Goal: Information Seeking & Learning: Learn about a topic

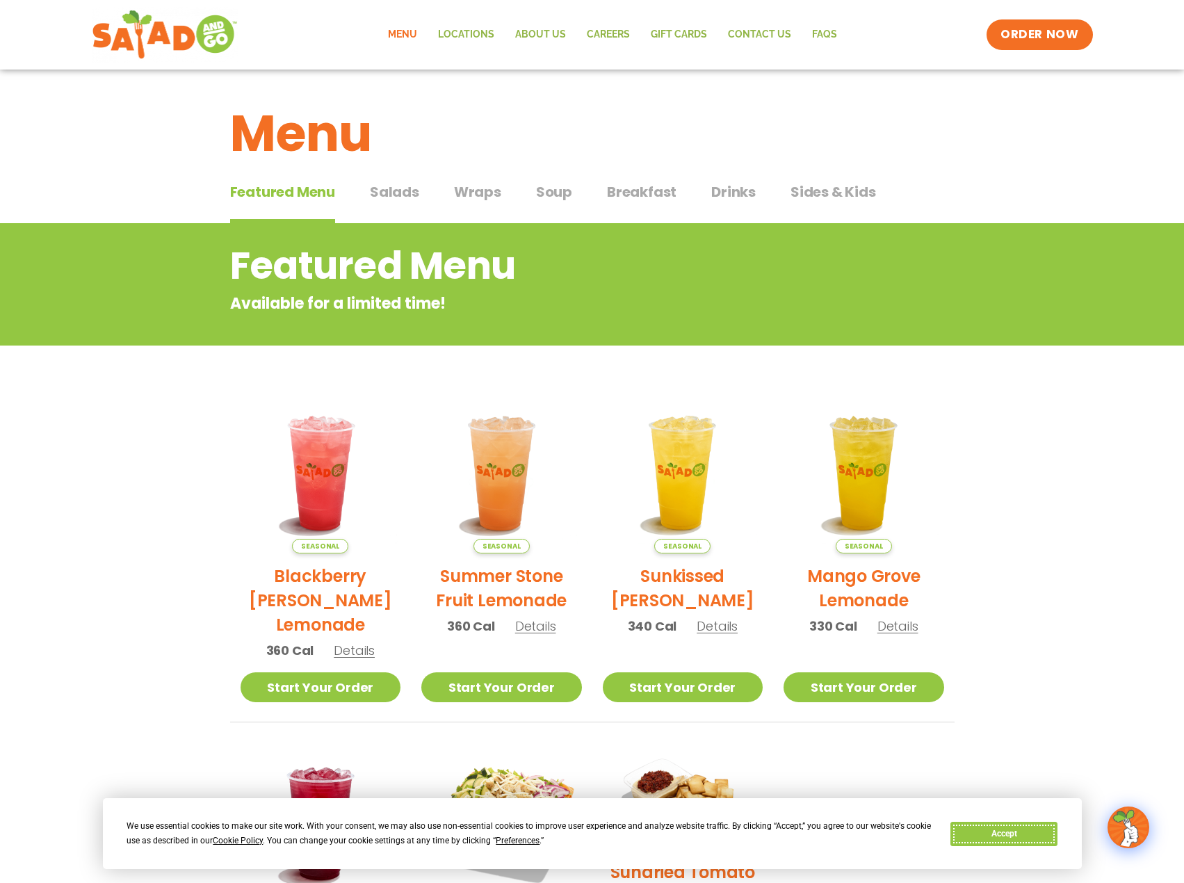
click at [1036, 828] on button "Accept" at bounding box center [1004, 834] width 107 height 24
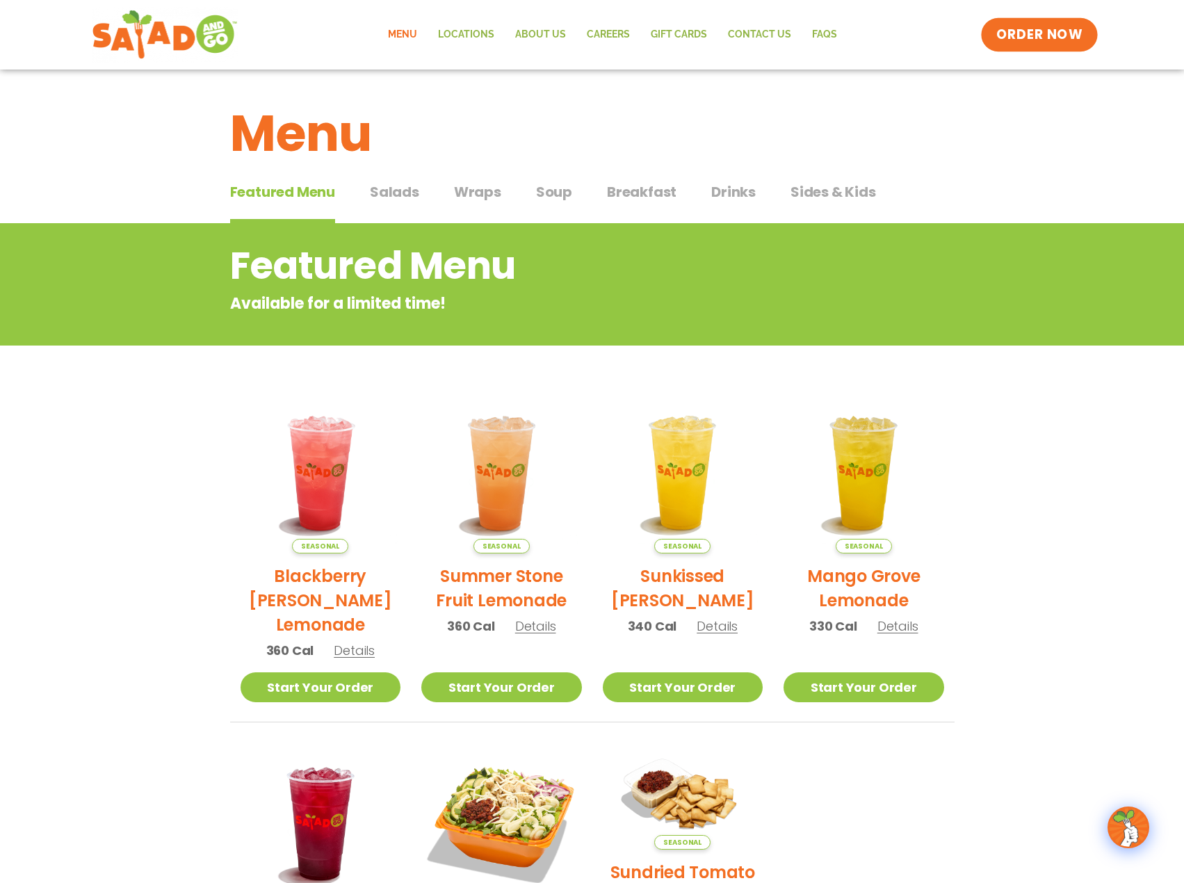
click at [1036, 26] on span "ORDER NOW" at bounding box center [1040, 35] width 86 height 18
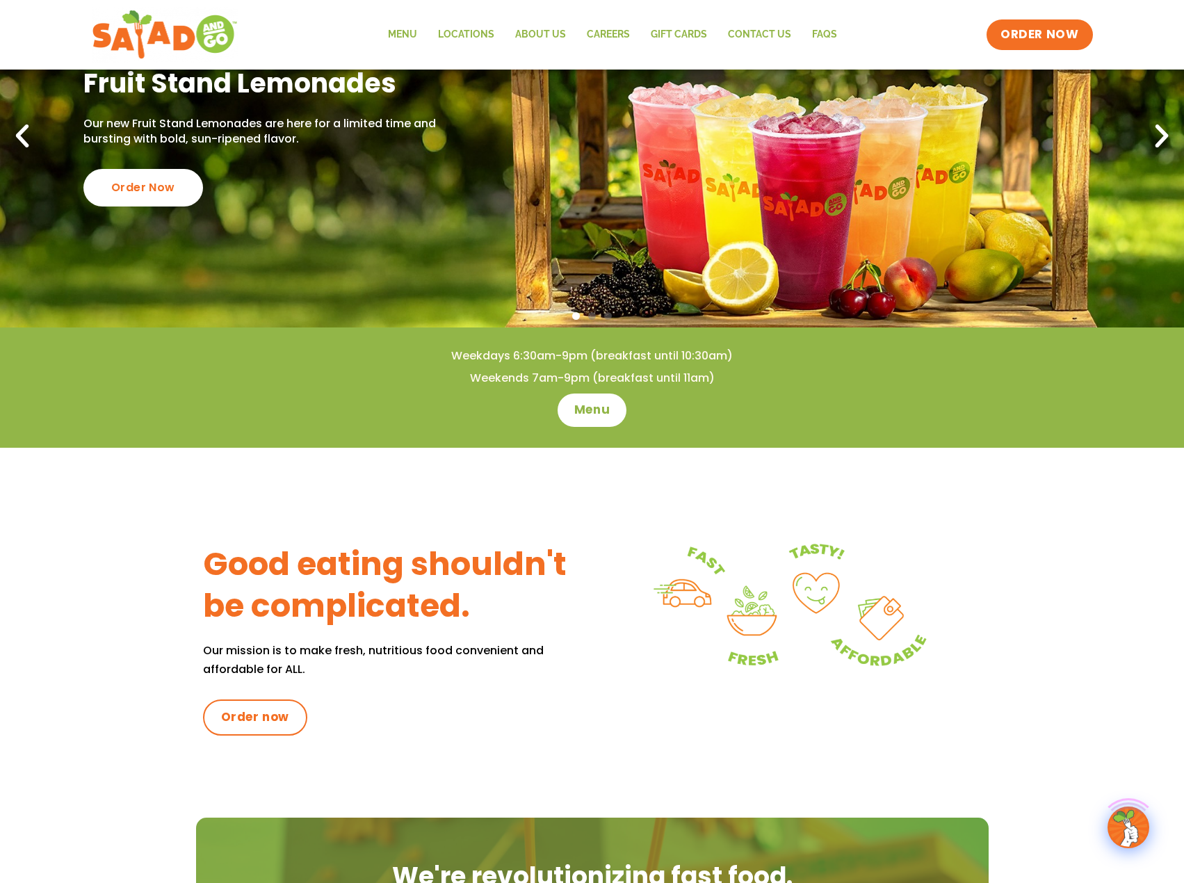
scroll to position [209, 0]
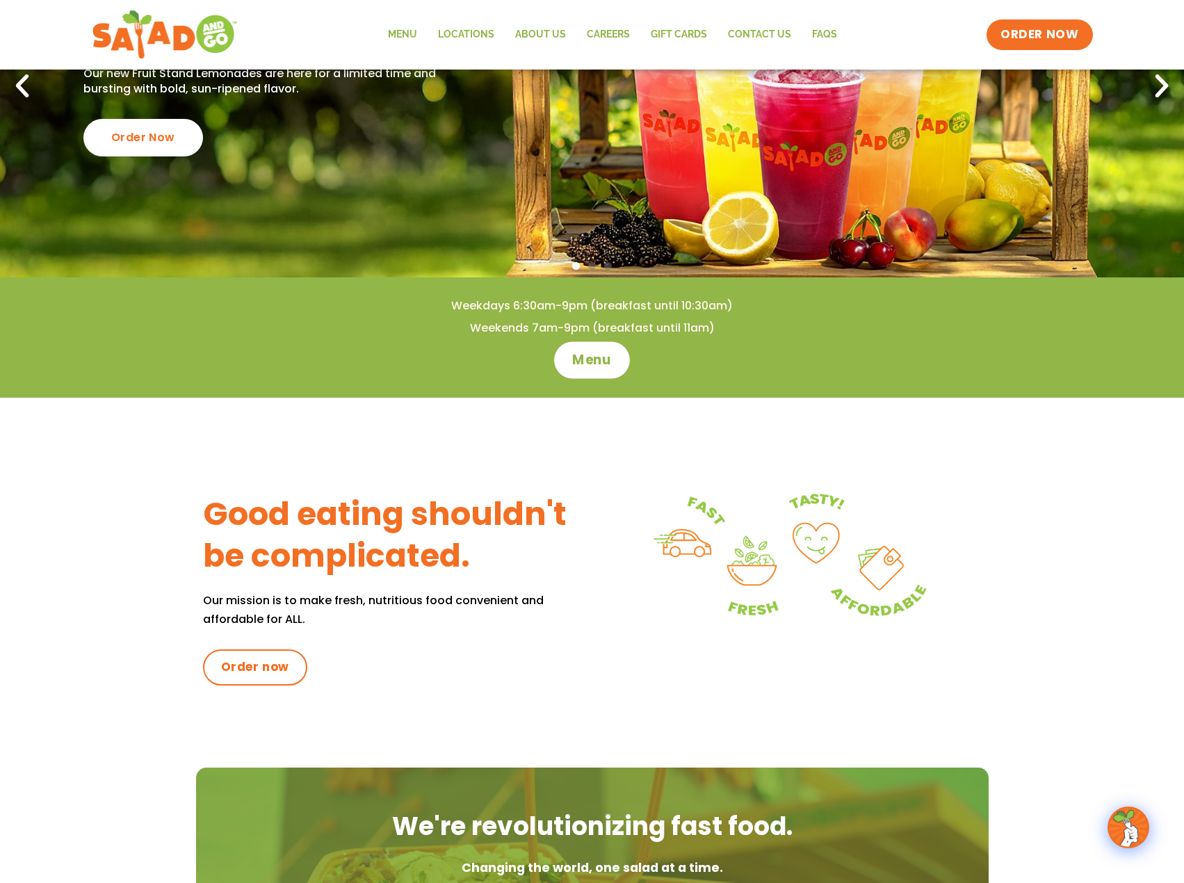
click at [586, 362] on span "Menu" at bounding box center [592, 360] width 40 height 18
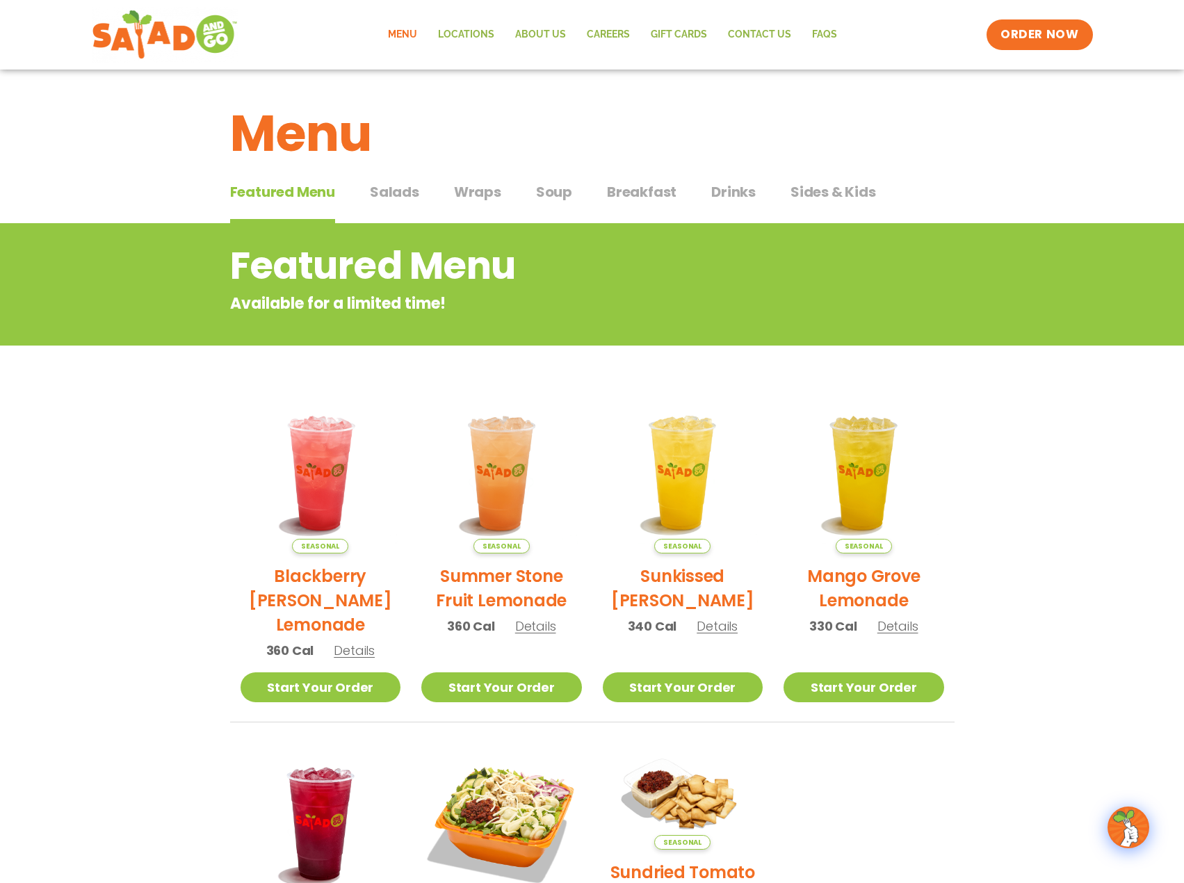
click at [632, 188] on span "Breakfast" at bounding box center [642, 192] width 70 height 21
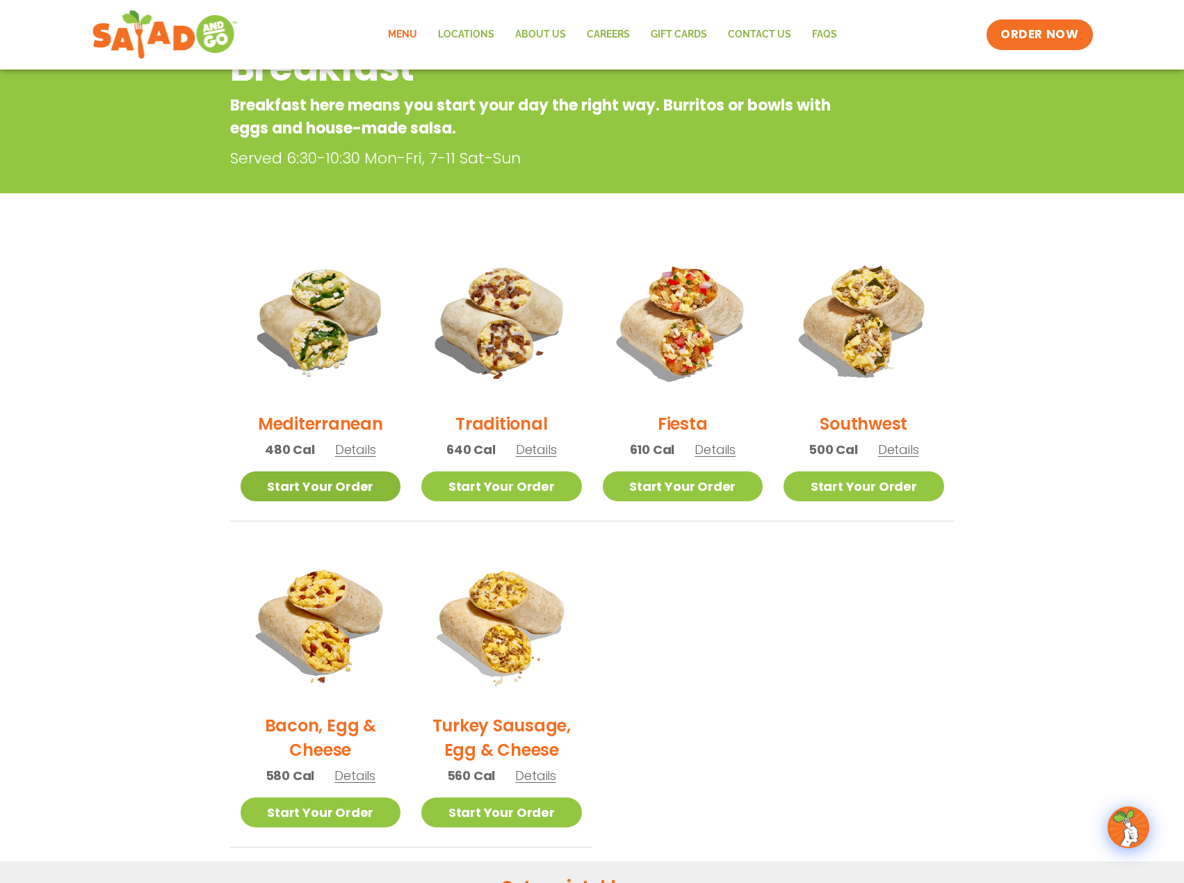
scroll to position [209, 0]
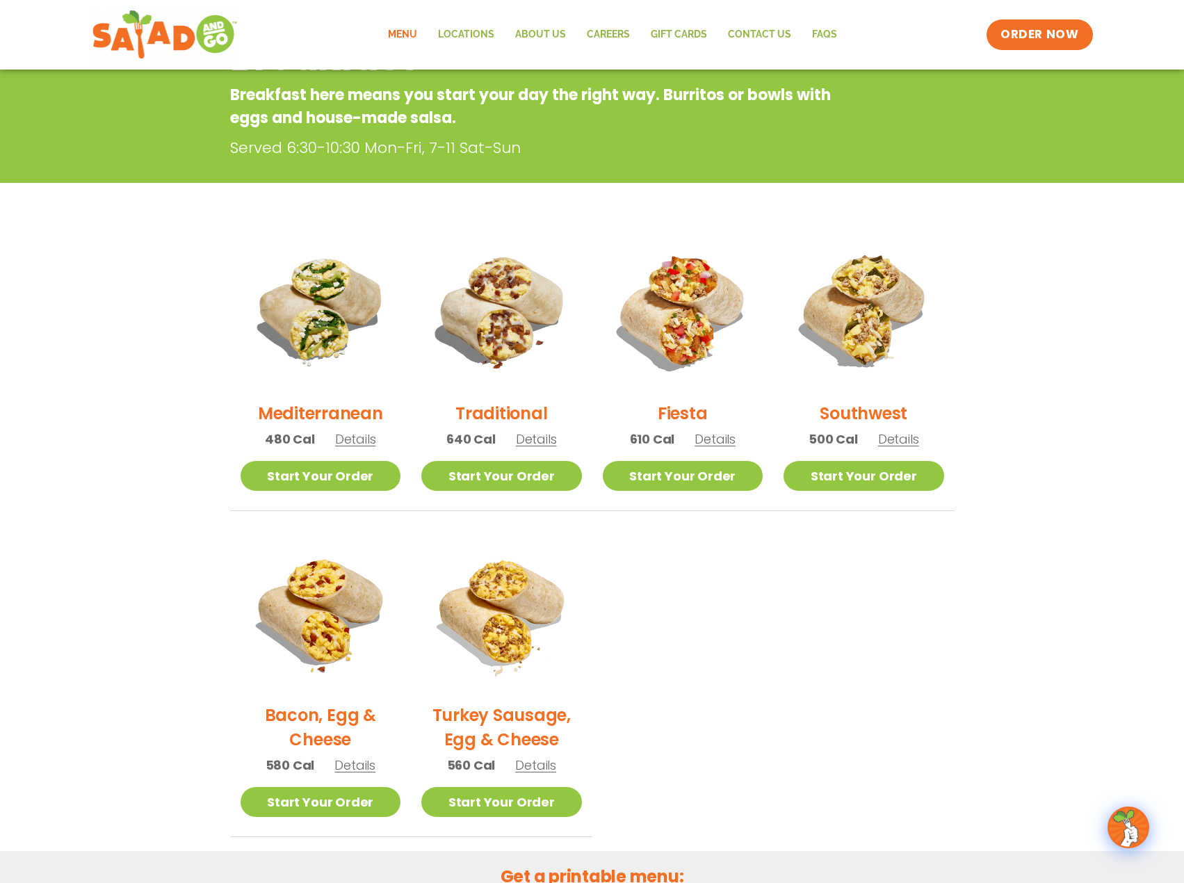
click at [327, 415] on h2 "Mediterranean" at bounding box center [320, 413] width 125 height 24
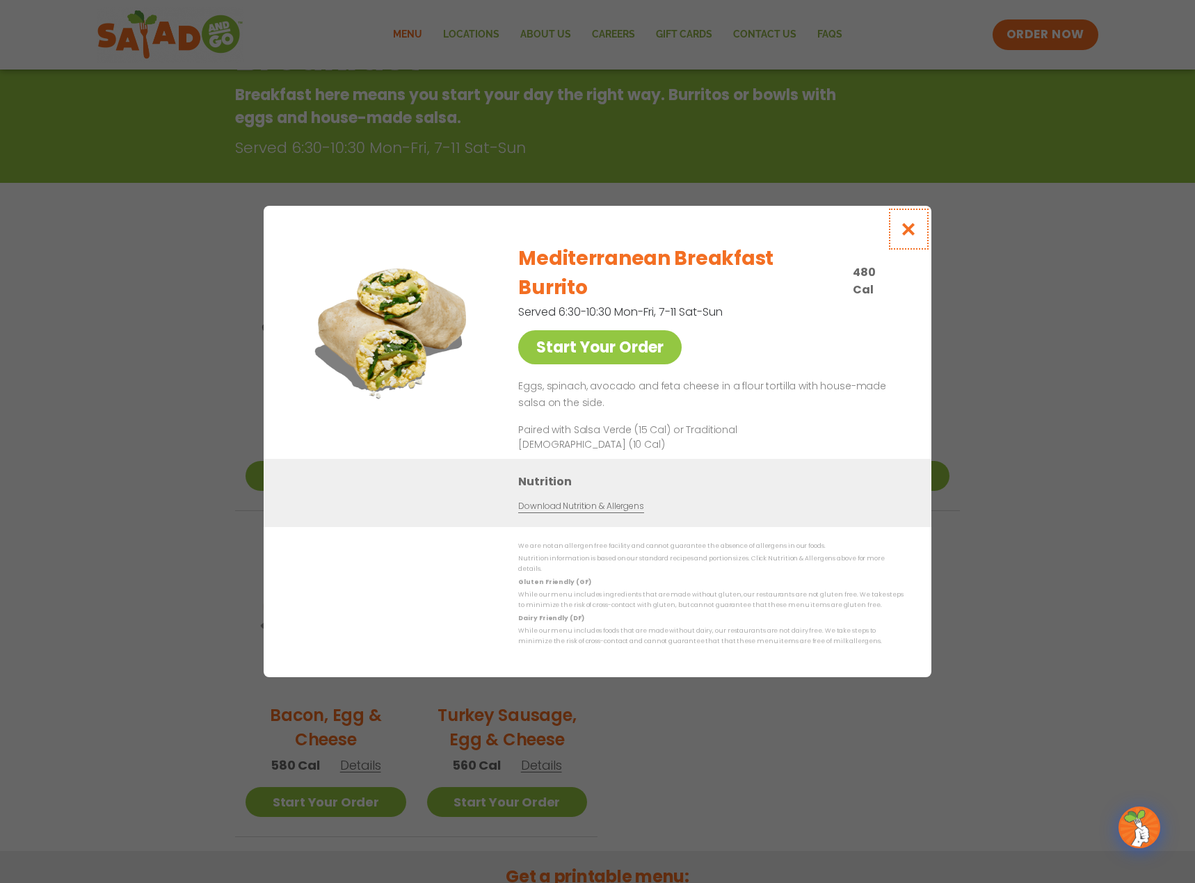
click at [910, 236] on icon "Close modal" at bounding box center [908, 229] width 17 height 15
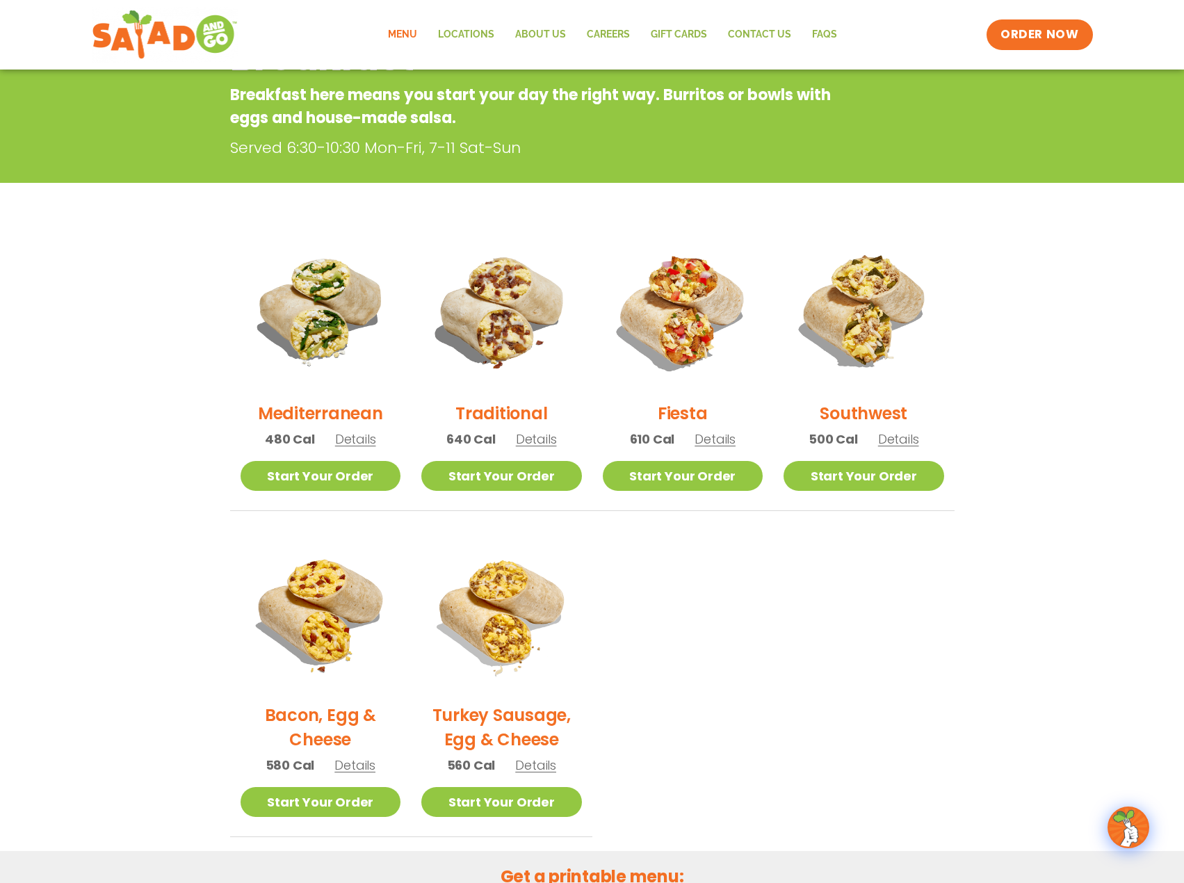
click at [506, 412] on h2 "Traditional" at bounding box center [502, 413] width 92 height 24
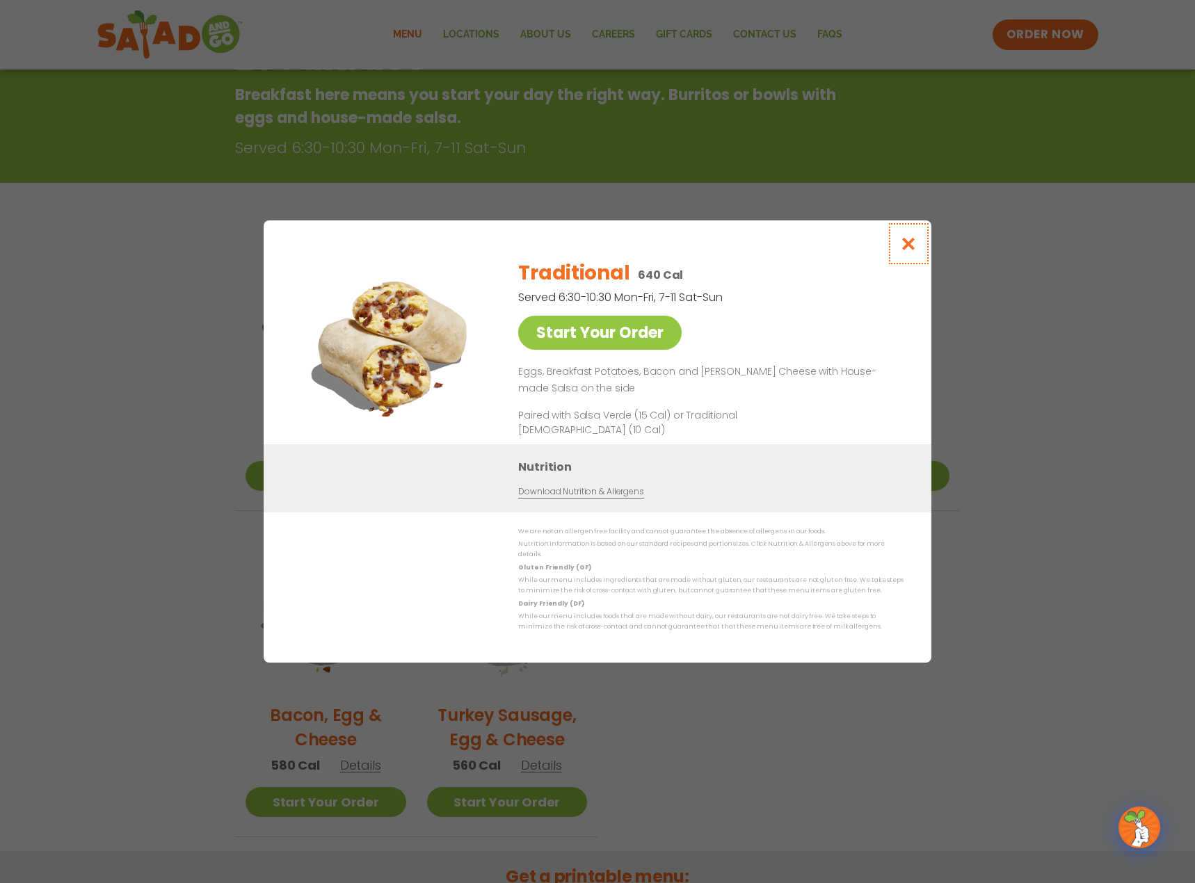
click at [907, 245] on icon "Close modal" at bounding box center [908, 243] width 17 height 15
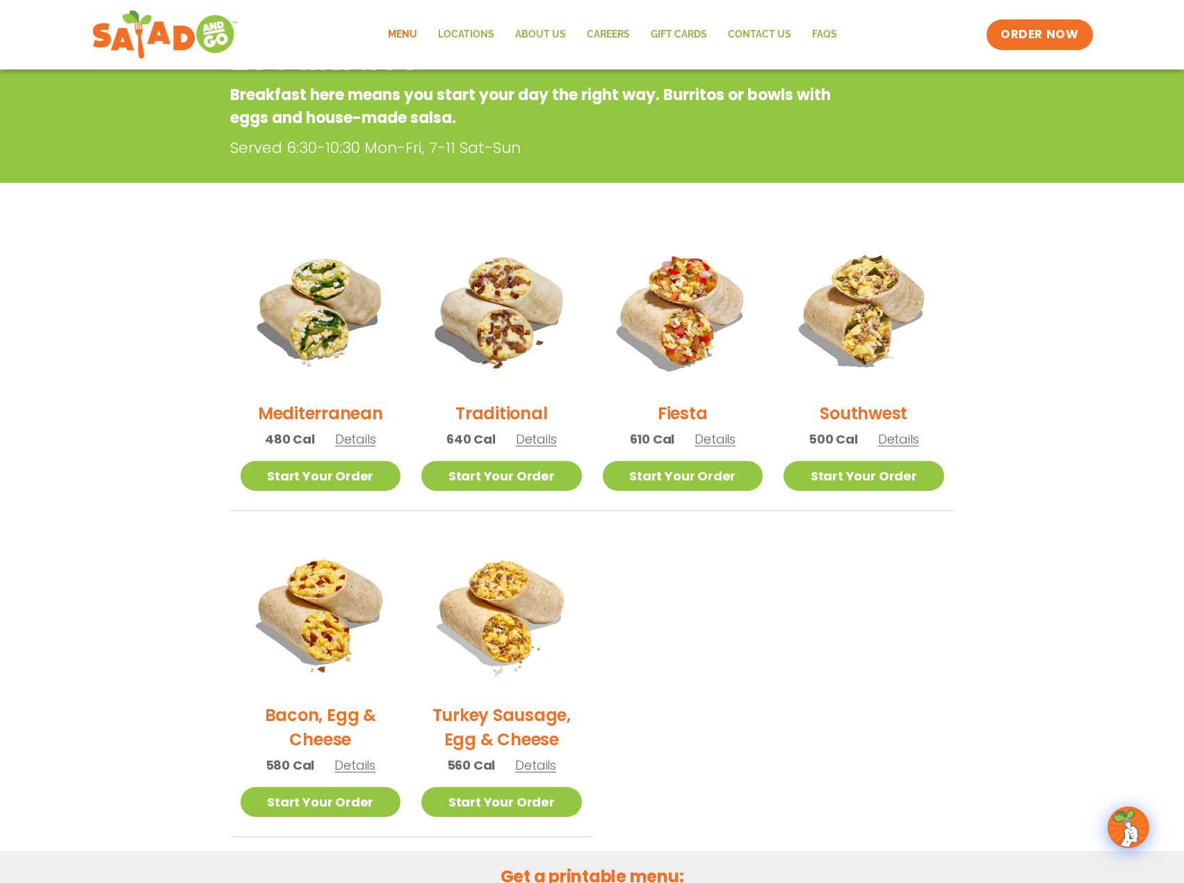
click at [686, 412] on h2 "Fiesta" at bounding box center [683, 413] width 50 height 24
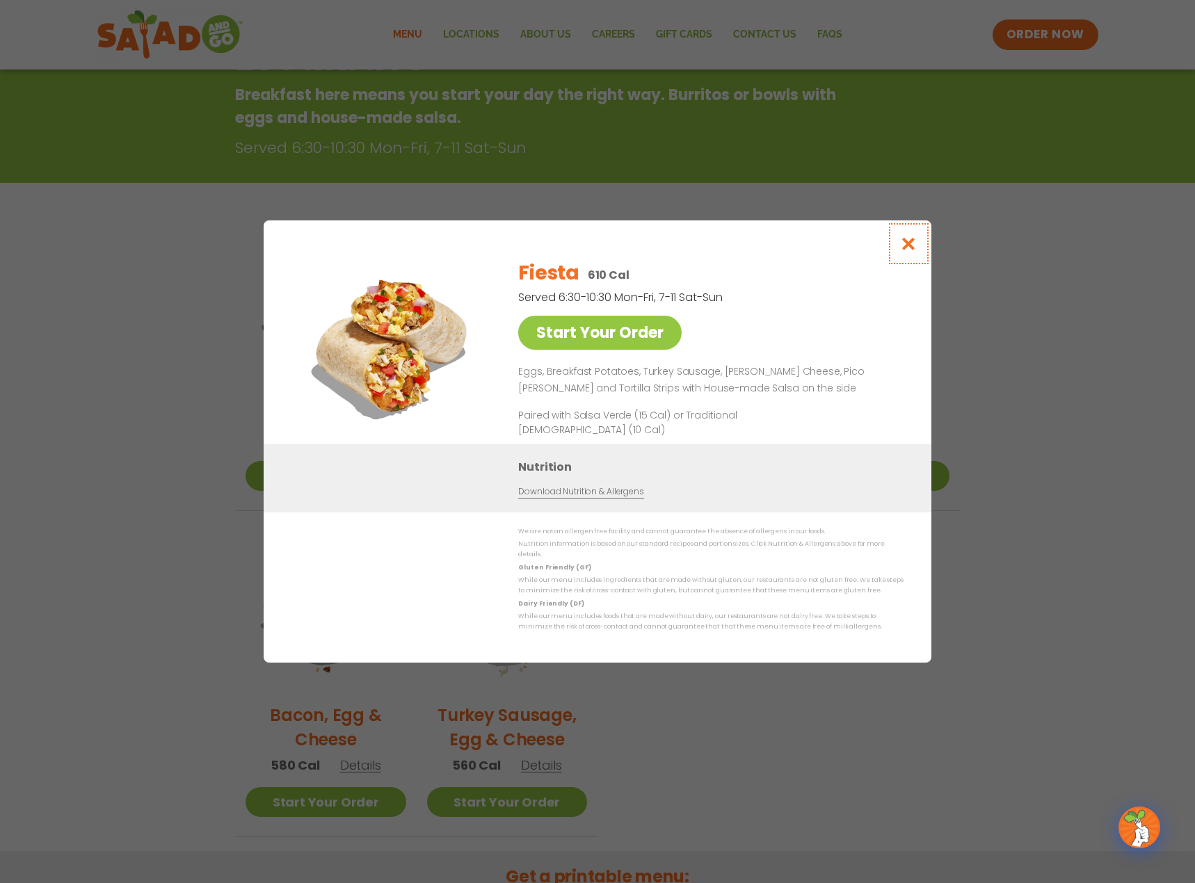
click at [912, 244] on icon "Close modal" at bounding box center [908, 243] width 17 height 15
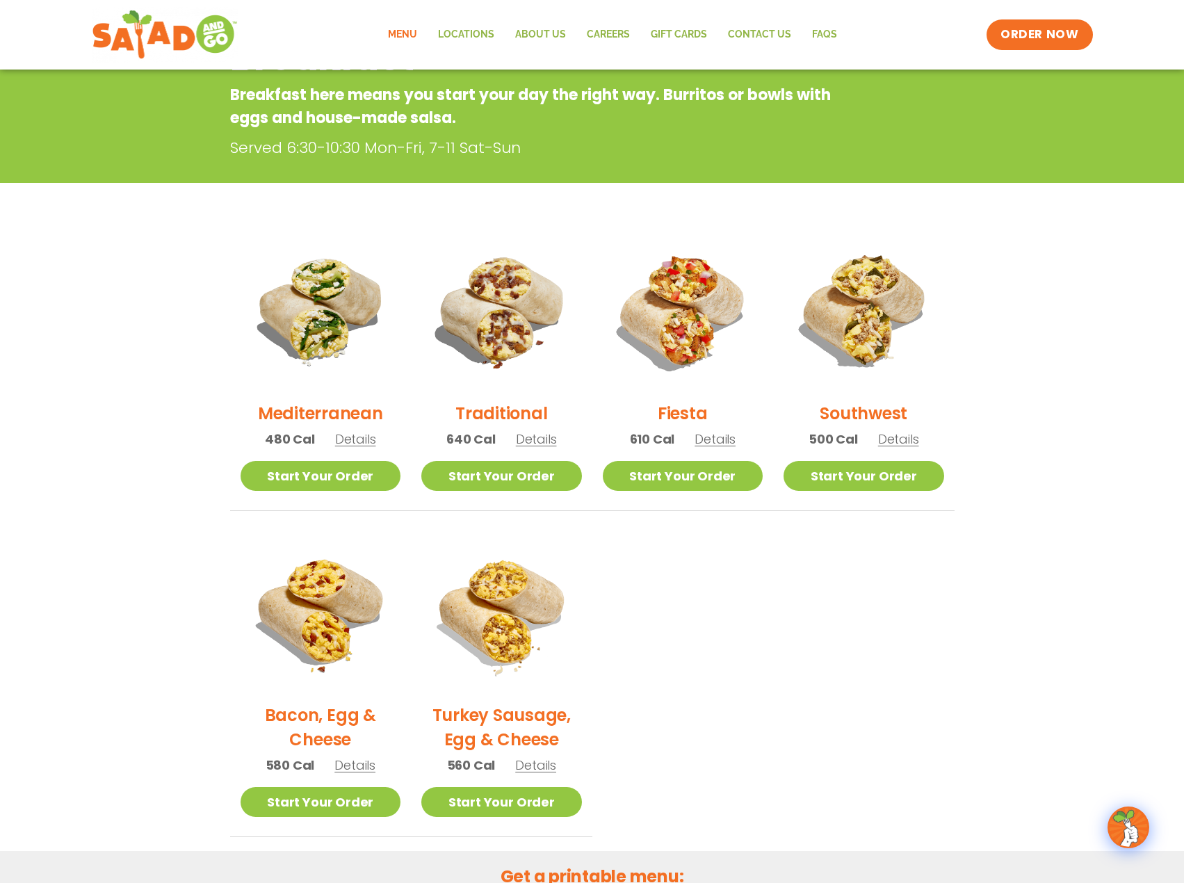
click at [510, 415] on h2 "Traditional" at bounding box center [502, 413] width 92 height 24
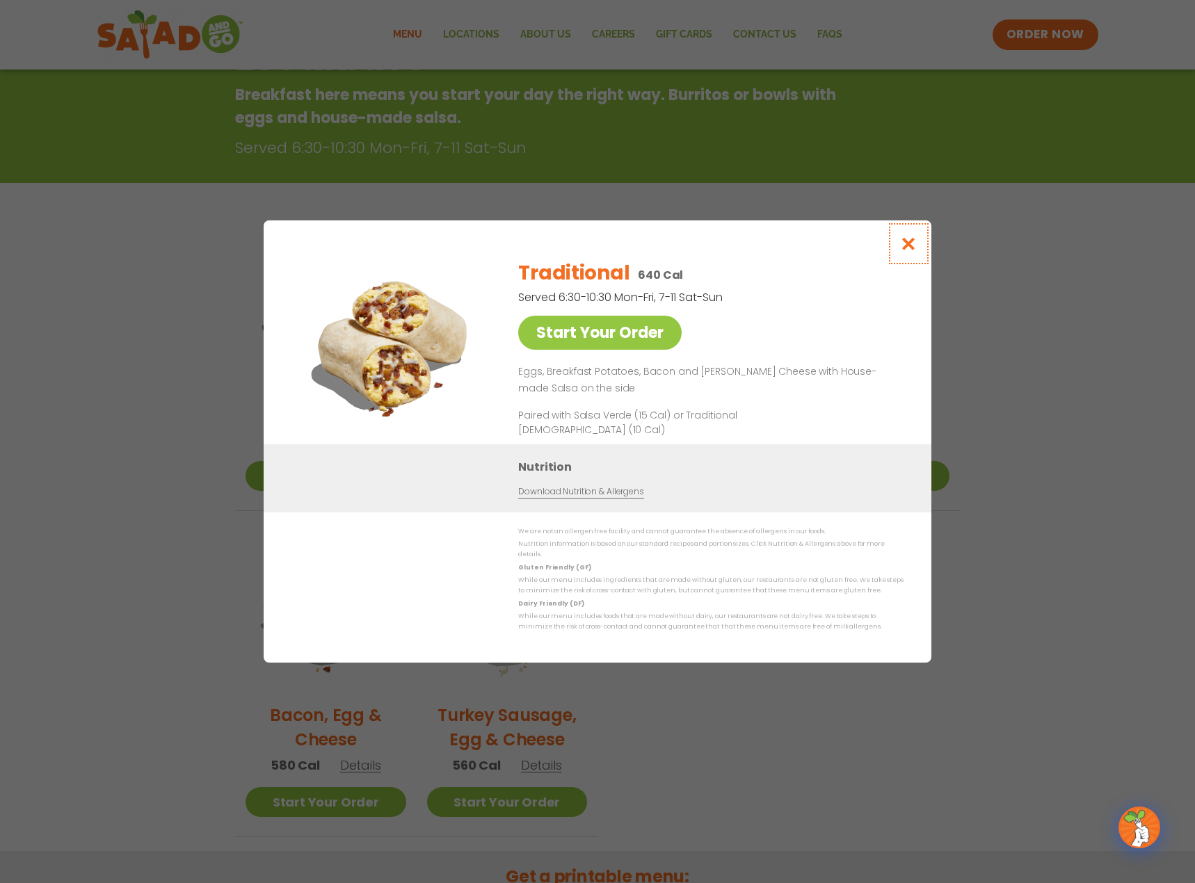
click at [910, 250] on icon "Close modal" at bounding box center [908, 243] width 17 height 15
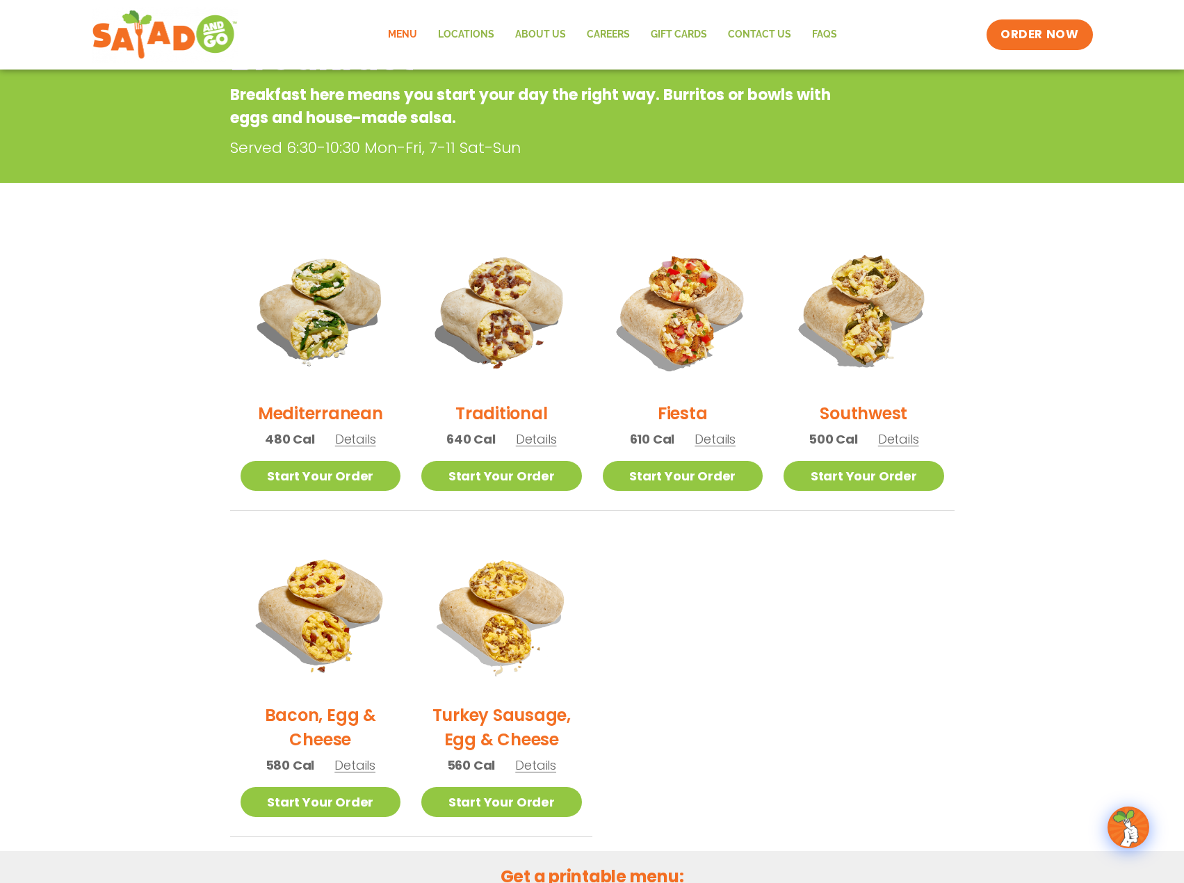
click at [874, 415] on h2 "Southwest" at bounding box center [864, 413] width 88 height 24
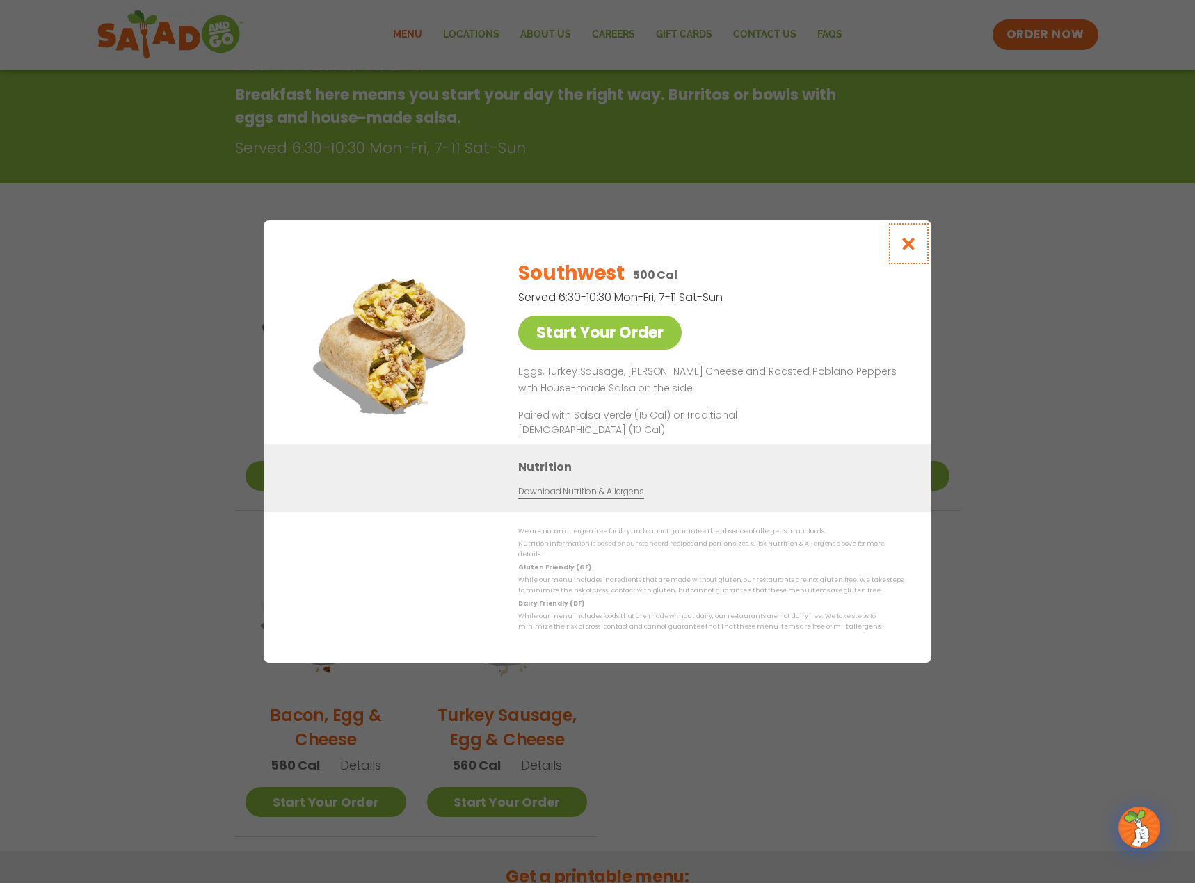
click at [906, 245] on icon "Close modal" at bounding box center [908, 243] width 17 height 15
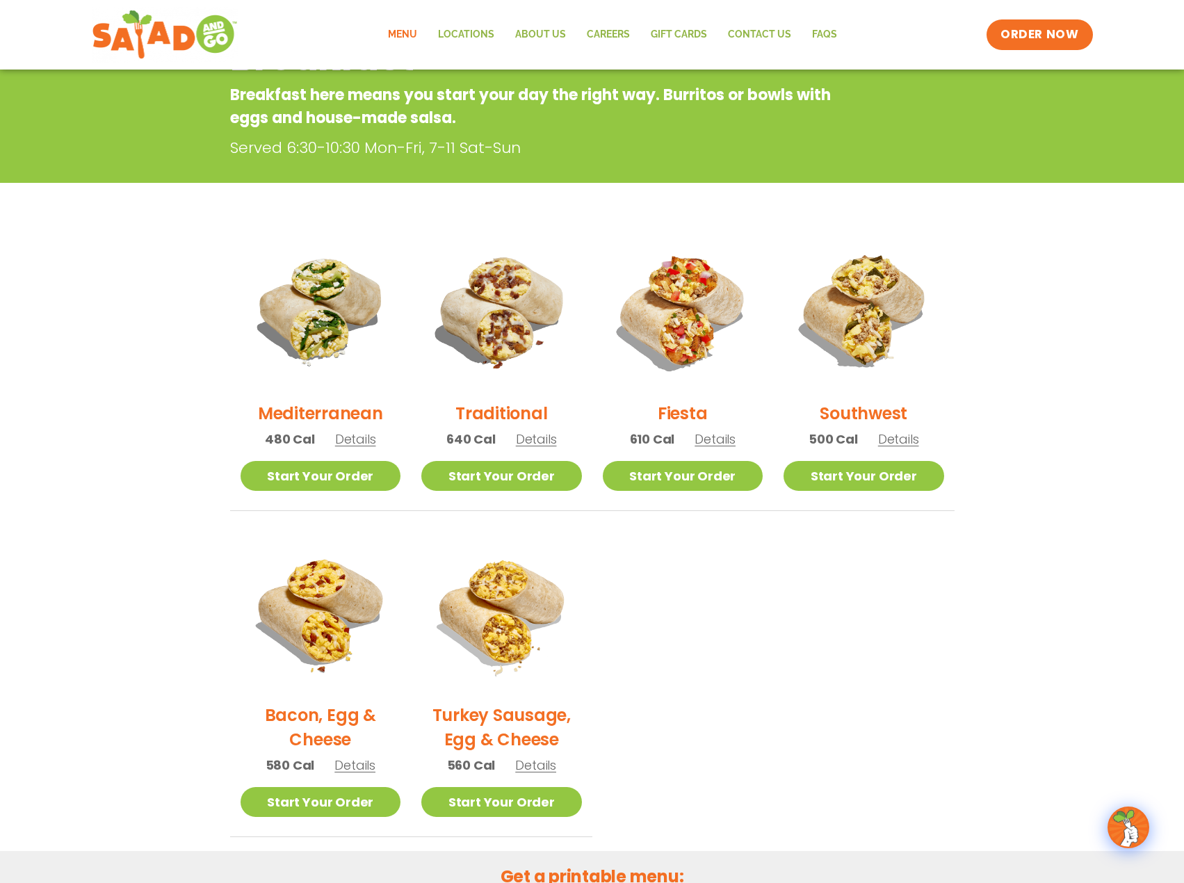
click at [321, 714] on h2 "Bacon, Egg & Cheese" at bounding box center [321, 727] width 161 height 49
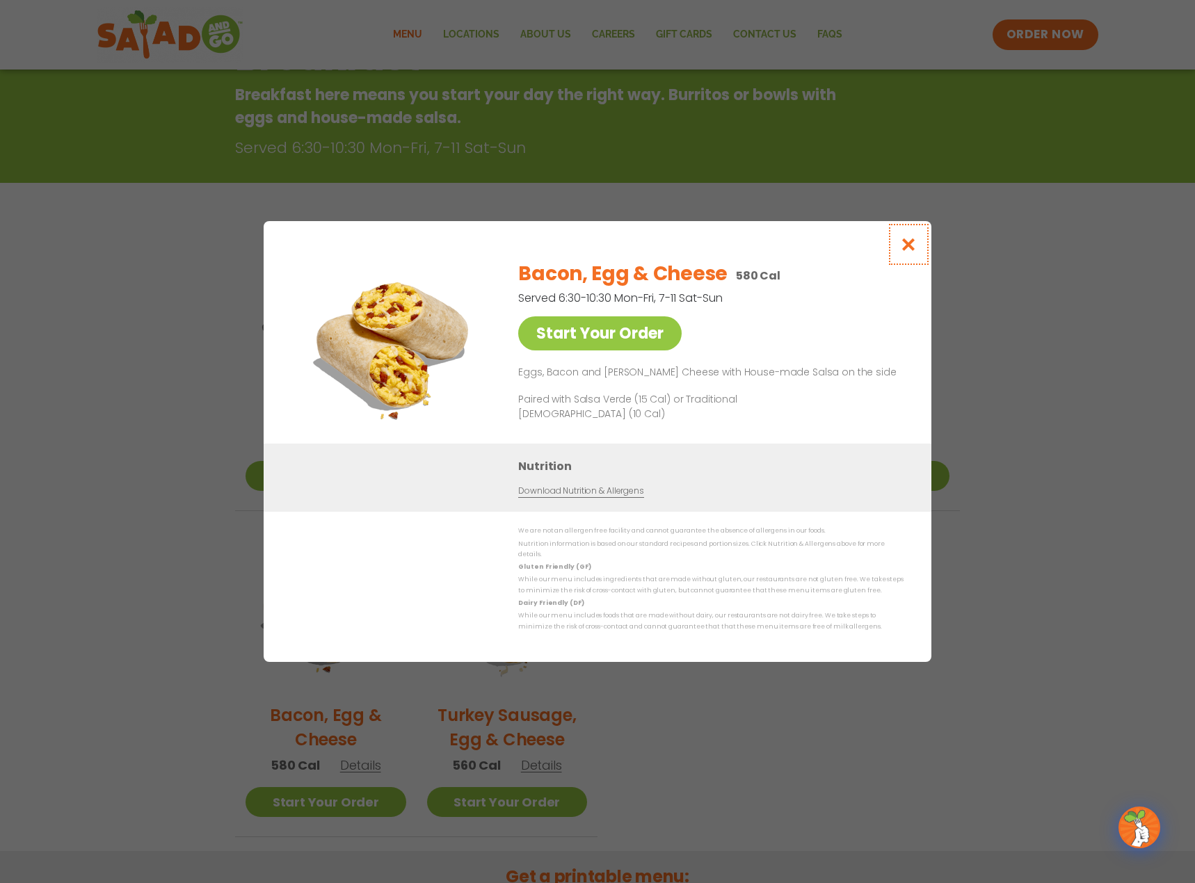
click at [901, 241] on icon "Close modal" at bounding box center [908, 244] width 17 height 15
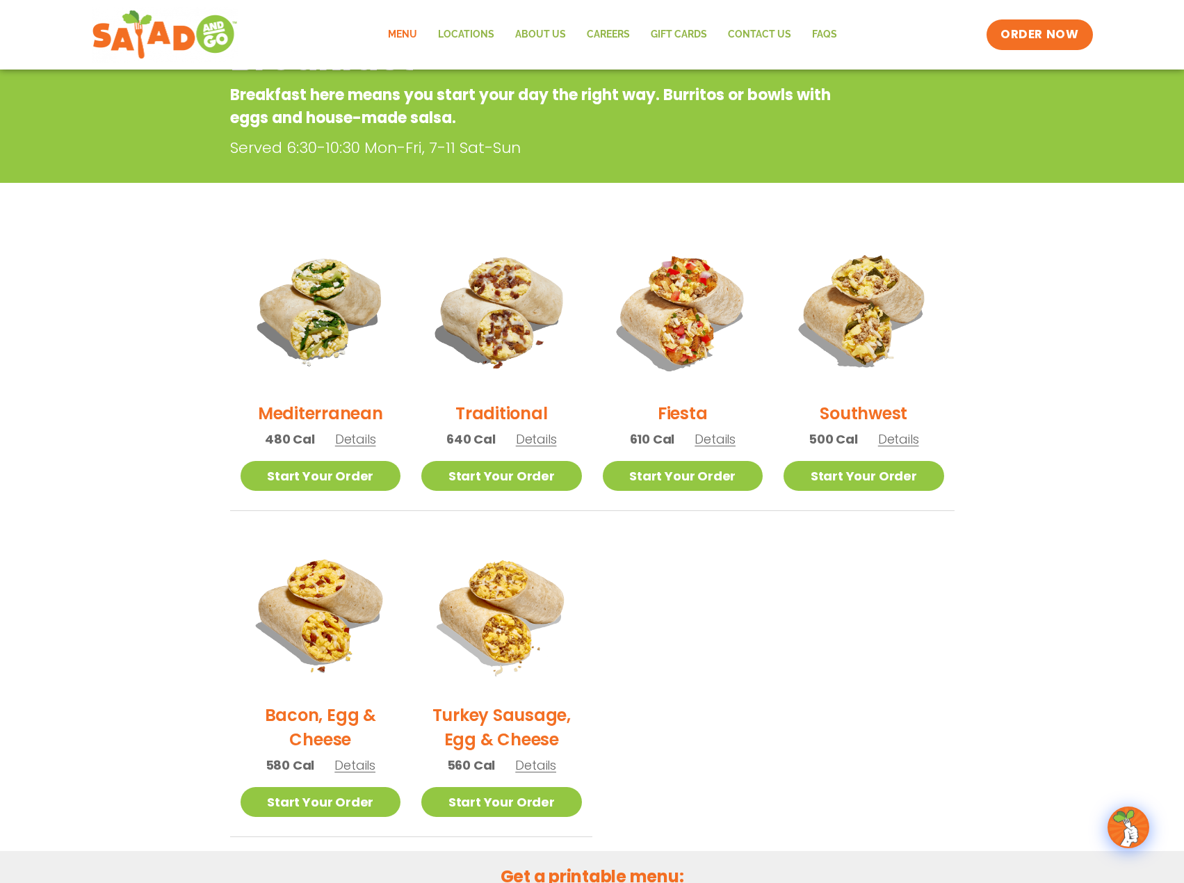
click at [533, 735] on h2 "Turkey Sausage, Egg & Cheese" at bounding box center [501, 727] width 161 height 49
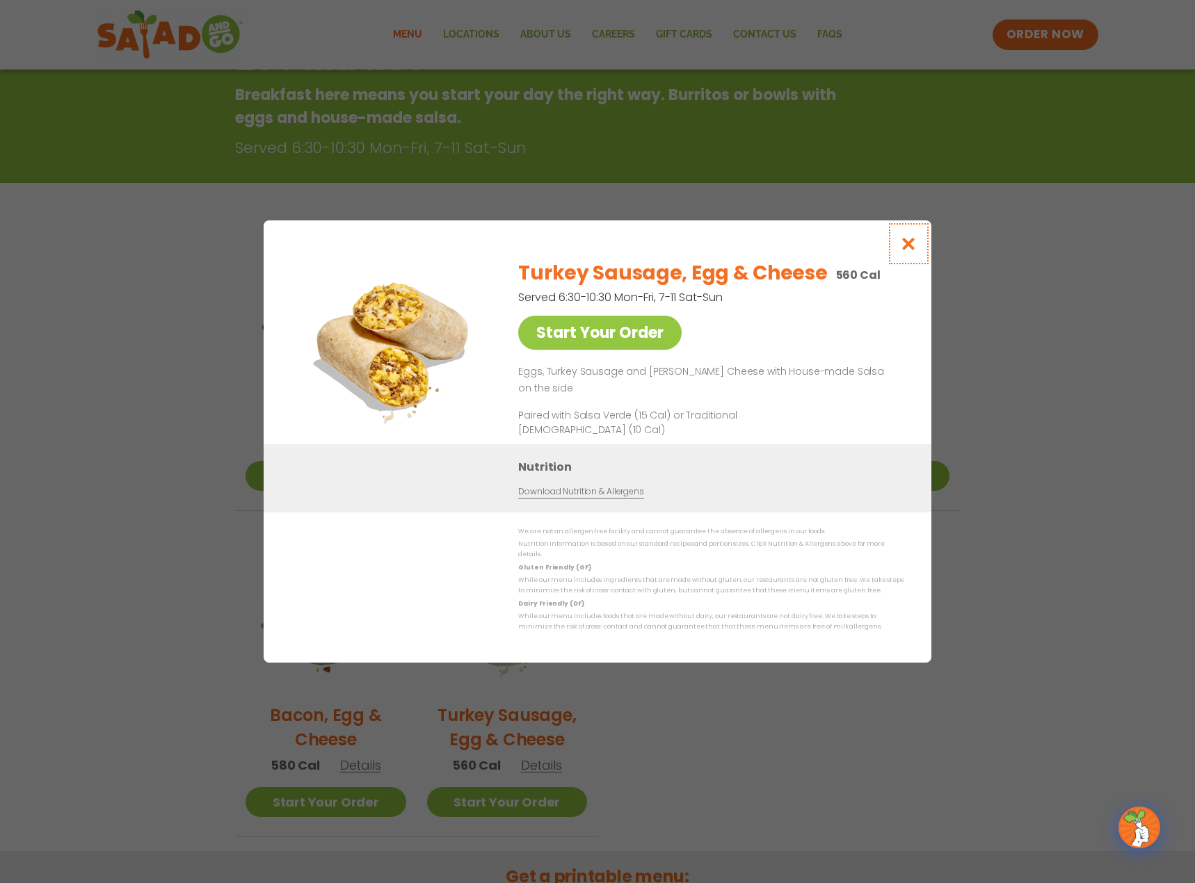
click at [905, 246] on icon "Close modal" at bounding box center [908, 243] width 17 height 15
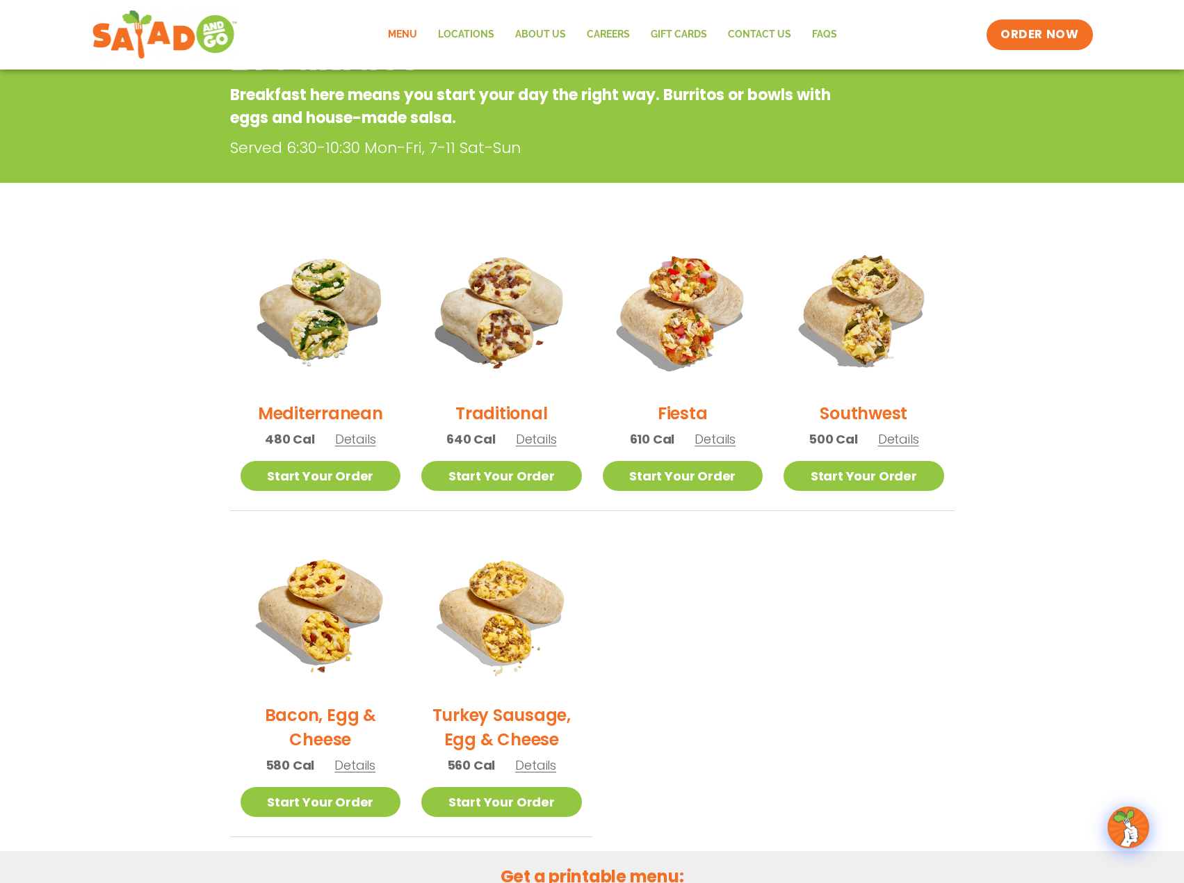
click at [693, 408] on h2 "Fiesta" at bounding box center [683, 413] width 50 height 24
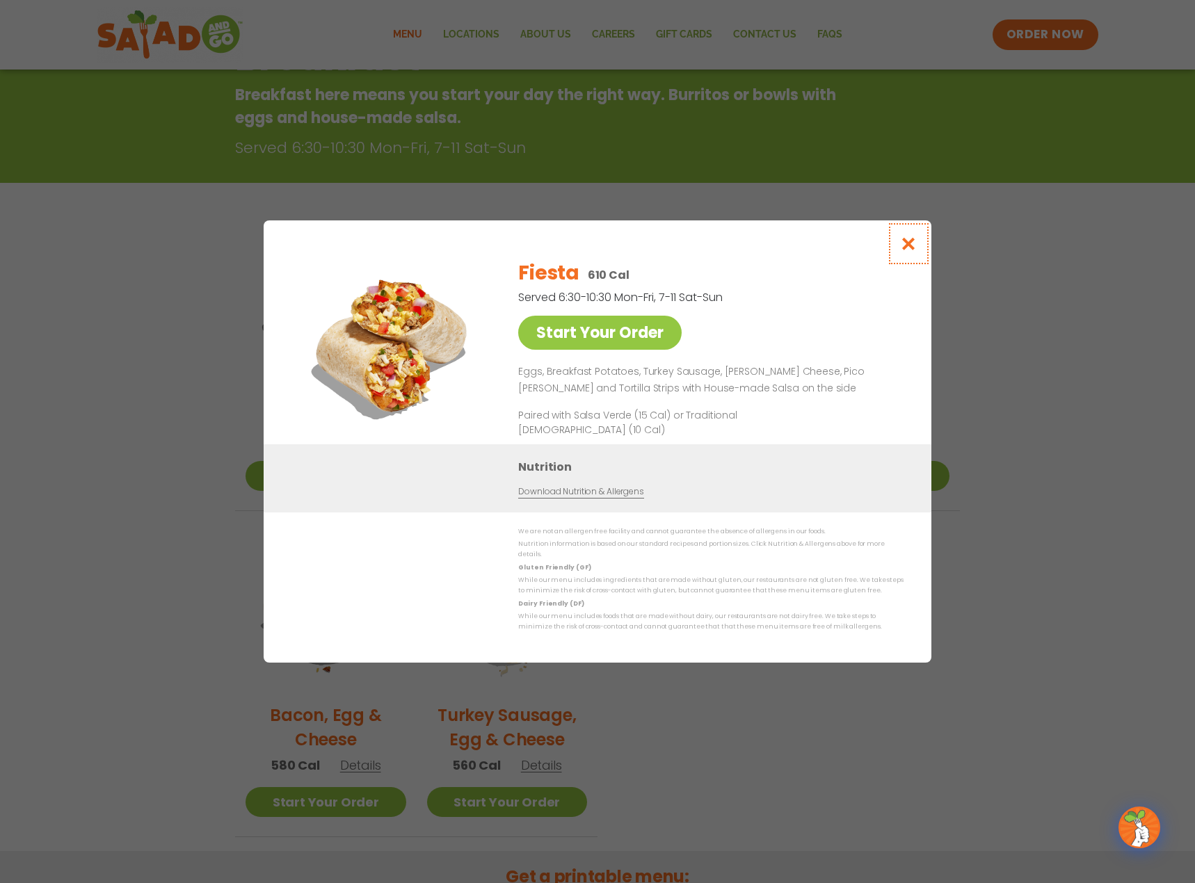
click at [910, 247] on icon "Close modal" at bounding box center [908, 243] width 17 height 15
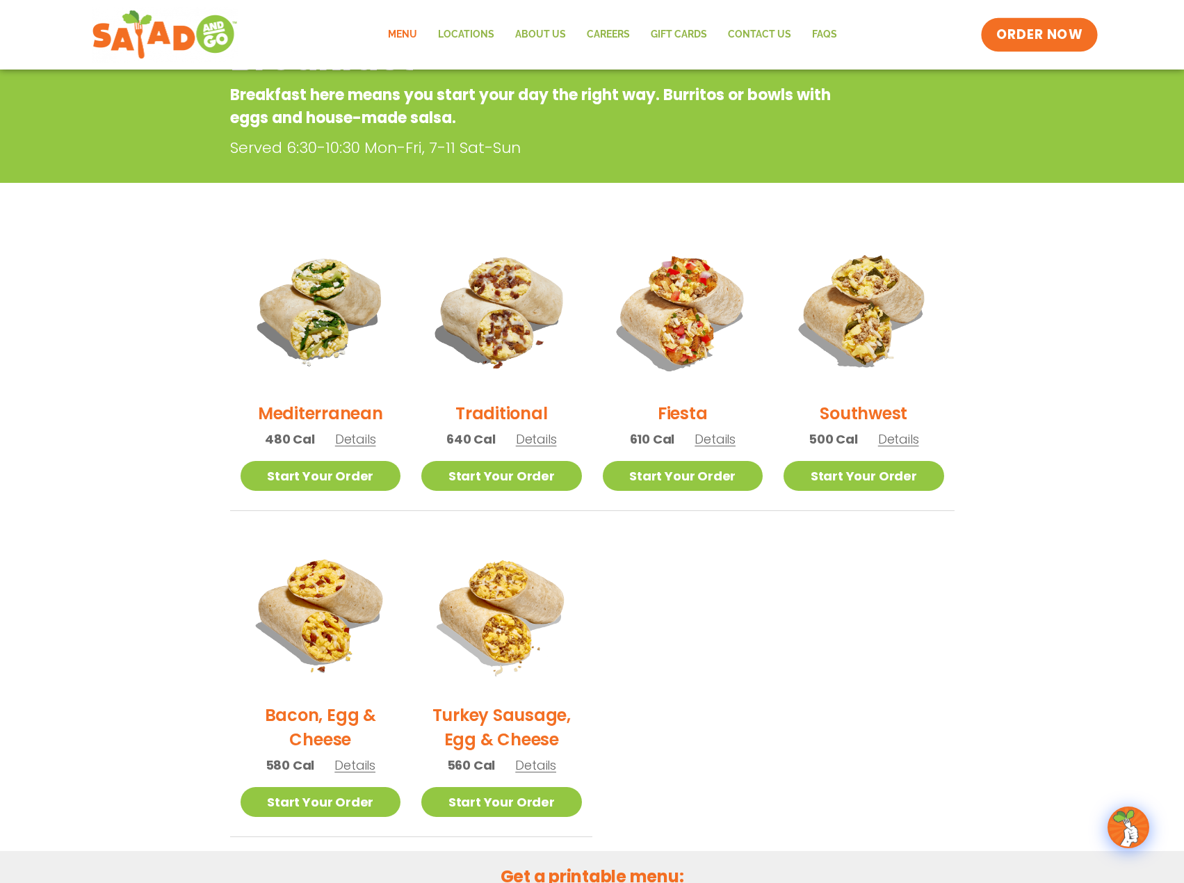
click at [1048, 36] on span "ORDER NOW" at bounding box center [1040, 35] width 86 height 18
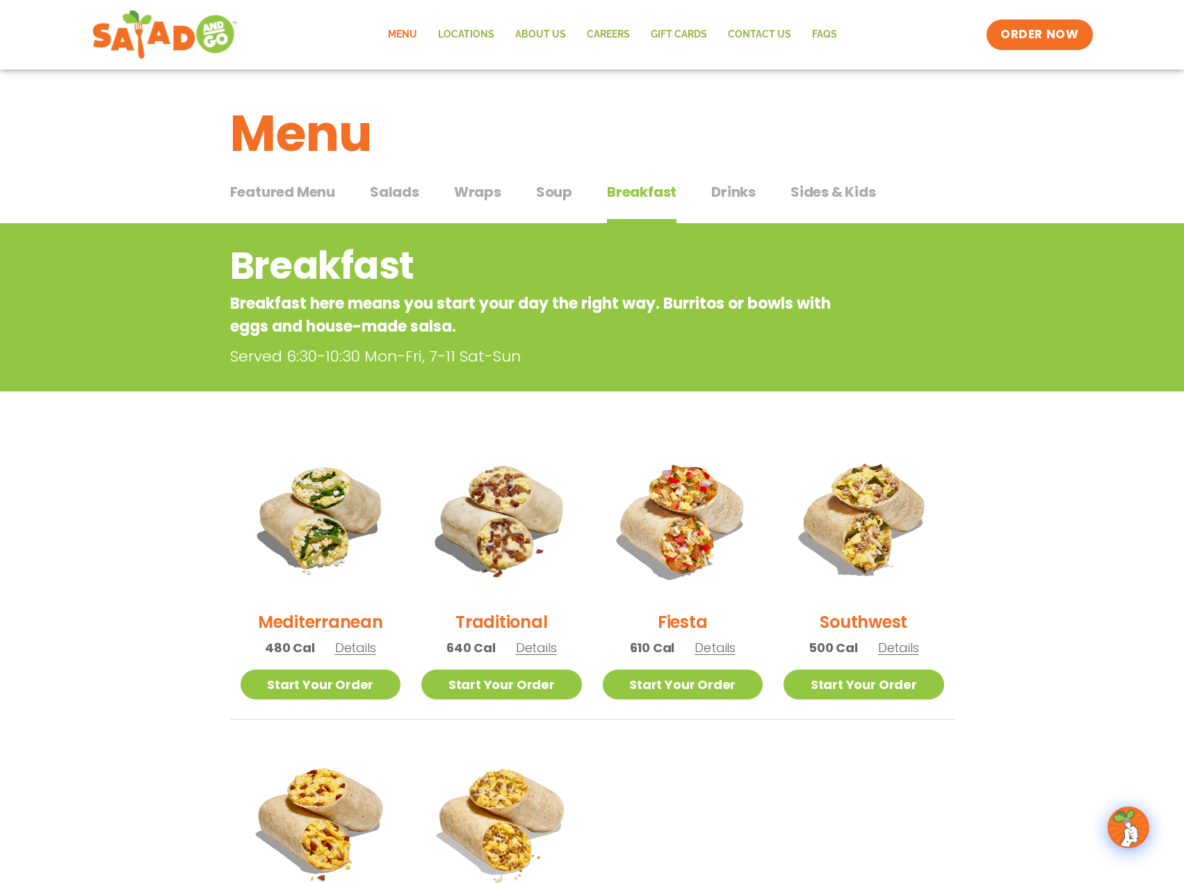
click at [741, 194] on span "Drinks" at bounding box center [733, 192] width 45 height 21
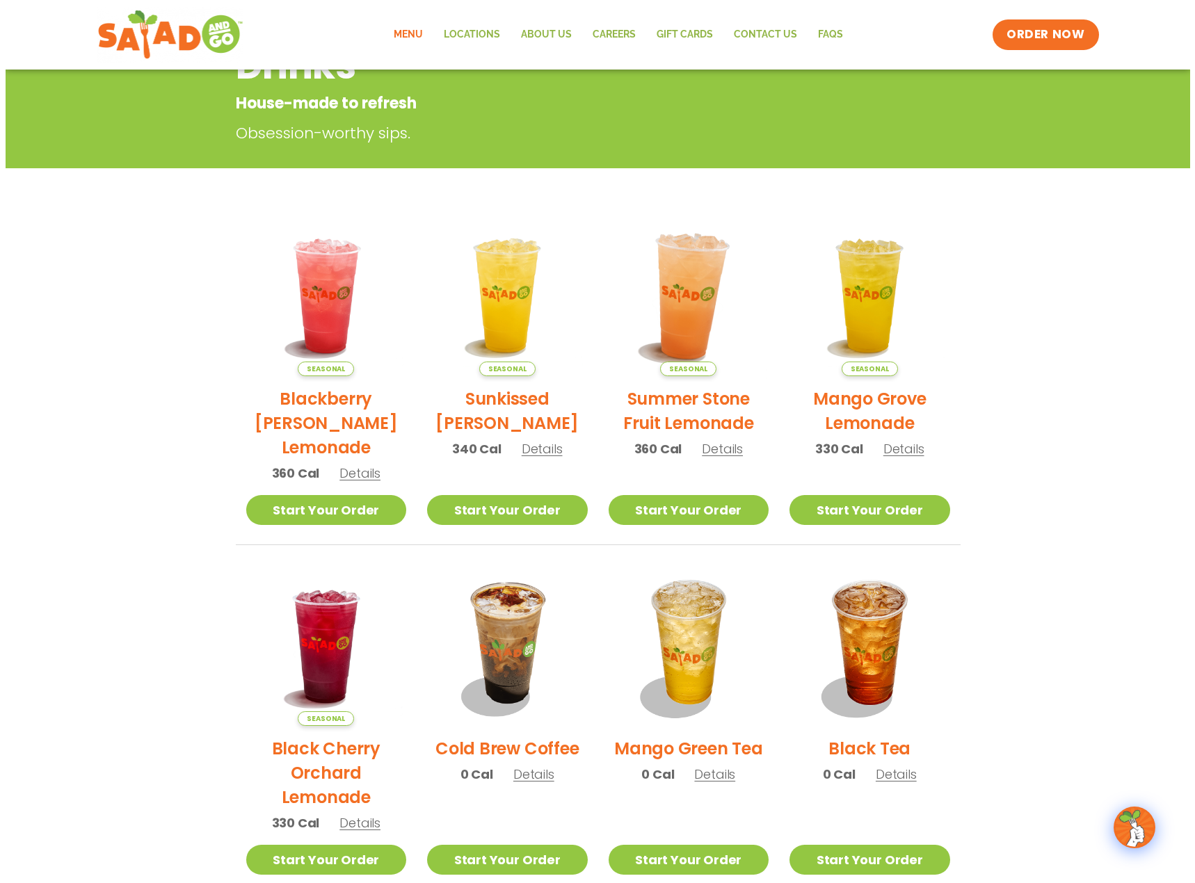
scroll to position [207, 0]
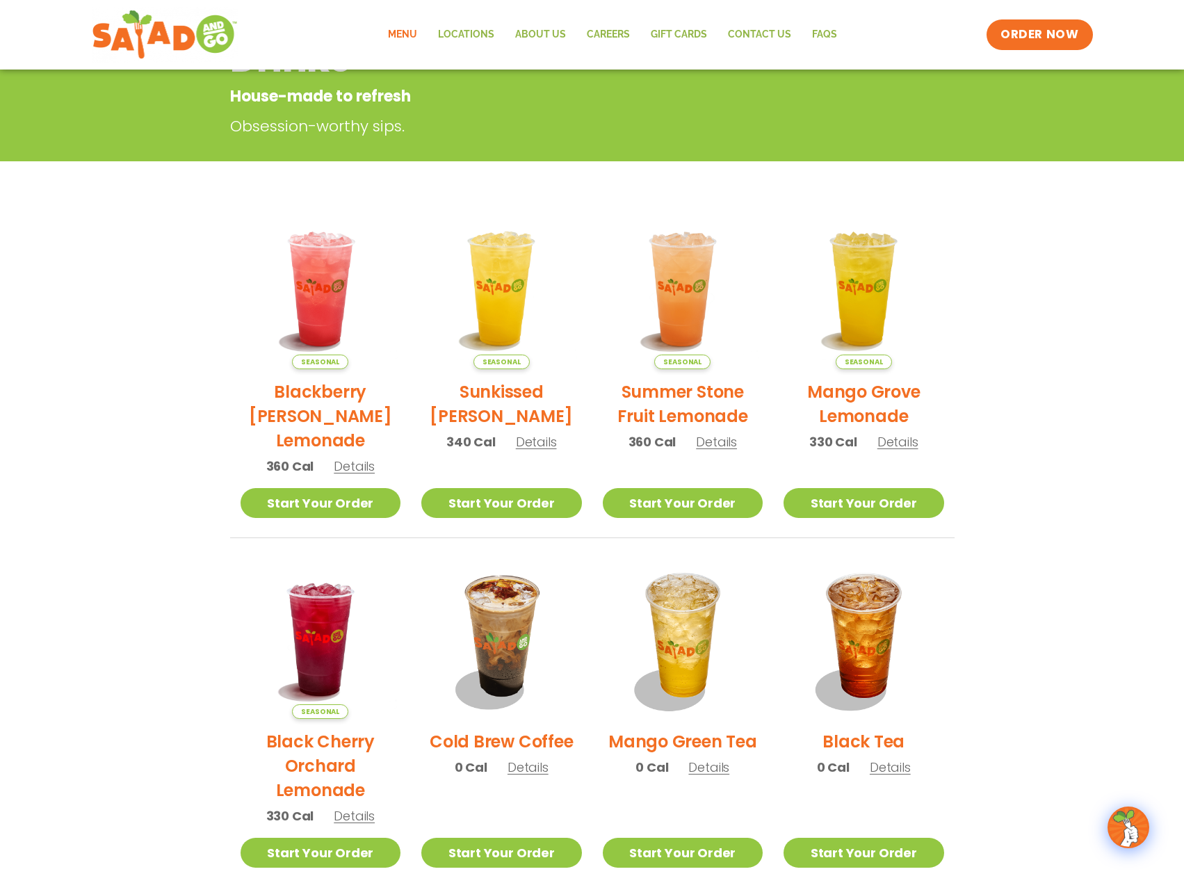
click at [502, 393] on h2 "Sunkissed Yuzu Lemonade" at bounding box center [501, 404] width 161 height 49
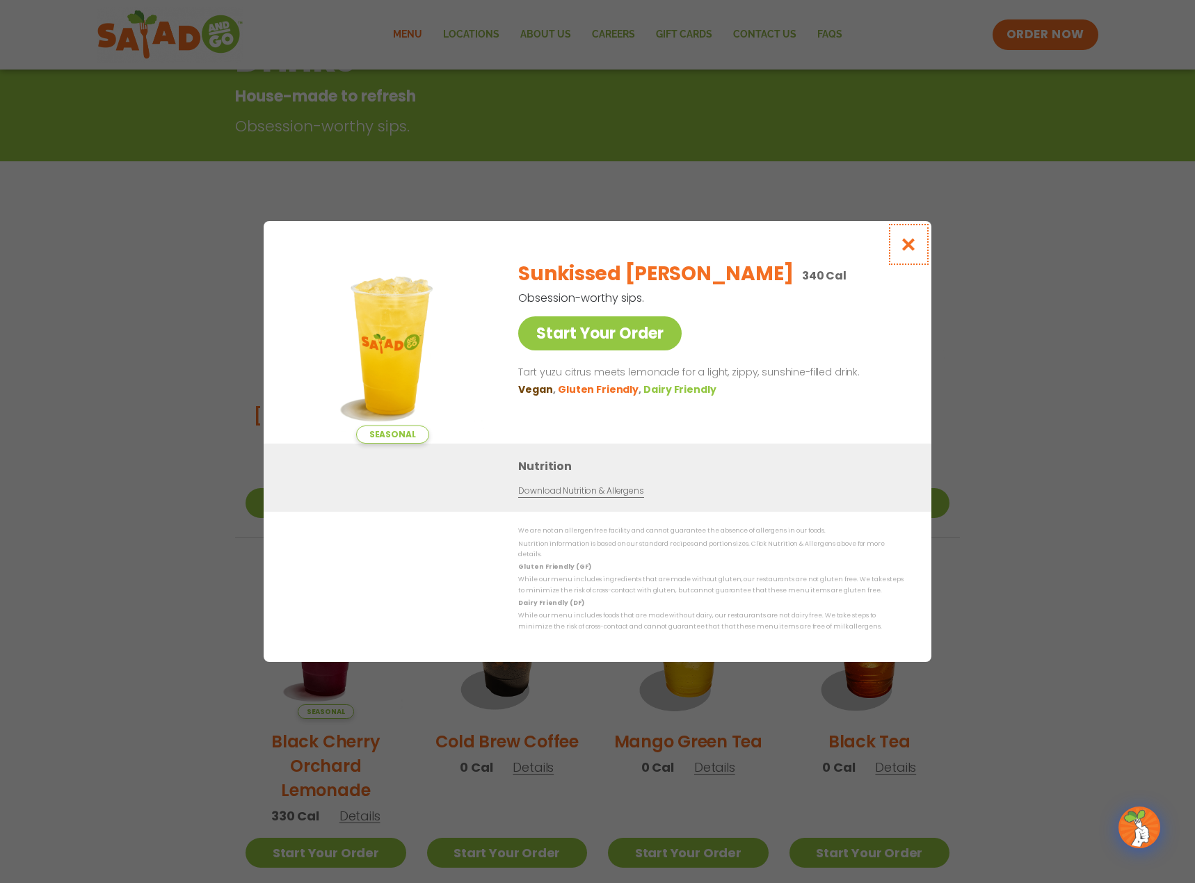
click at [914, 252] on icon "Close modal" at bounding box center [908, 244] width 17 height 15
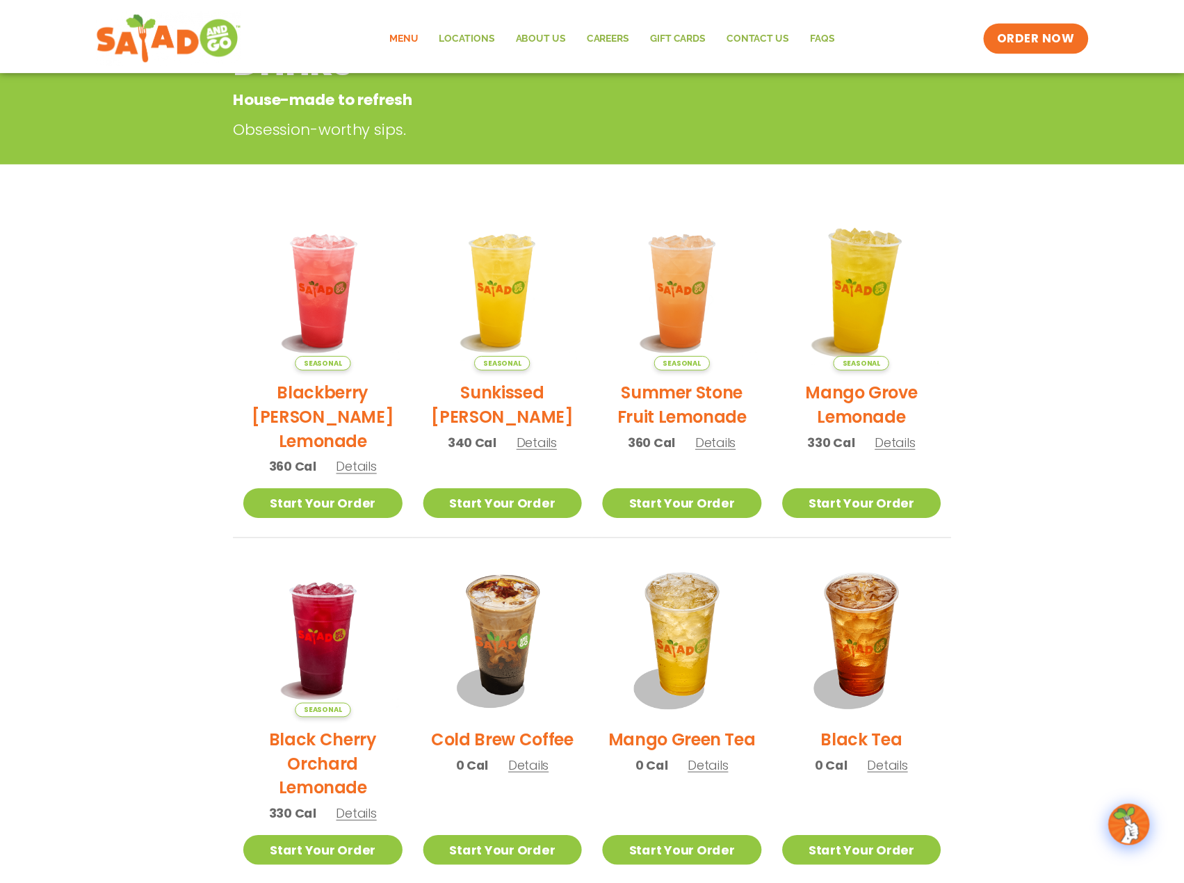
scroll to position [223, 0]
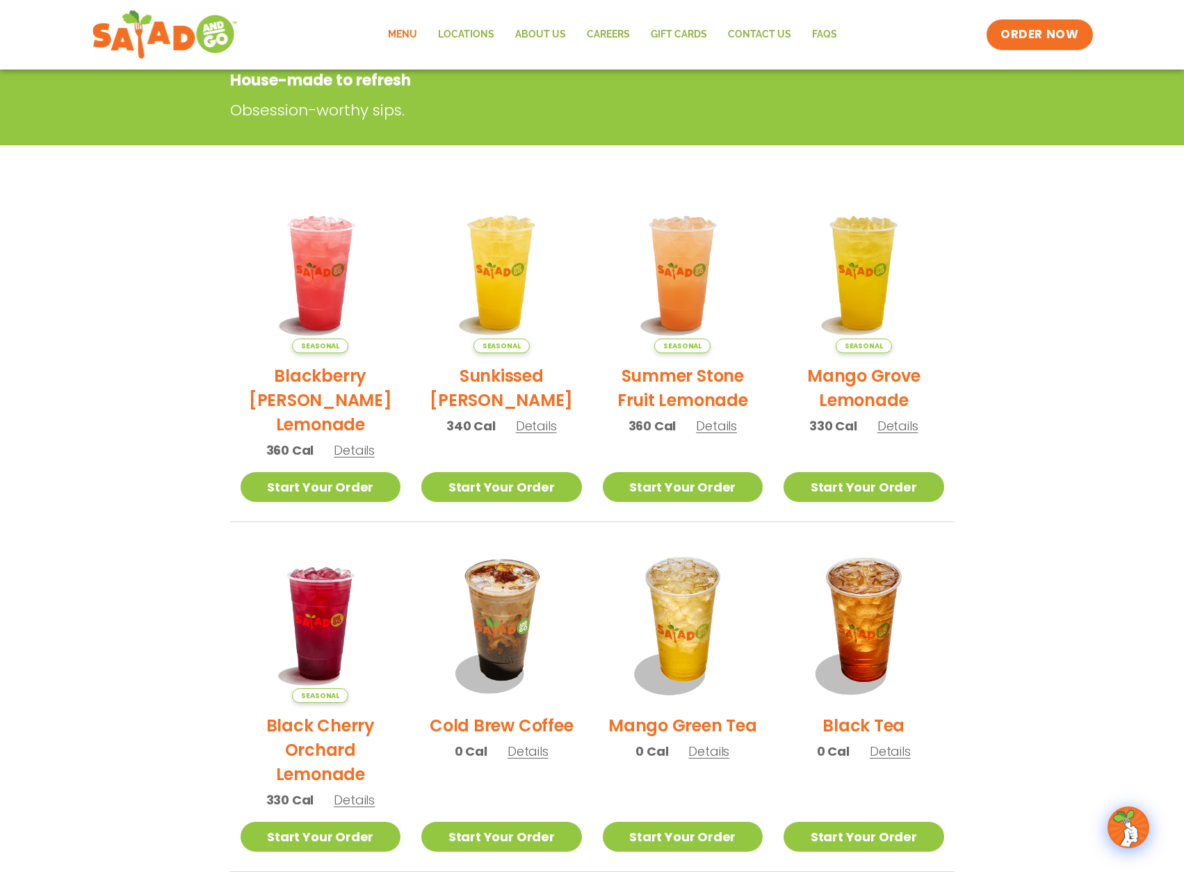
click at [678, 389] on h2 "Summer Stone Fruit Lemonade" at bounding box center [683, 388] width 161 height 49
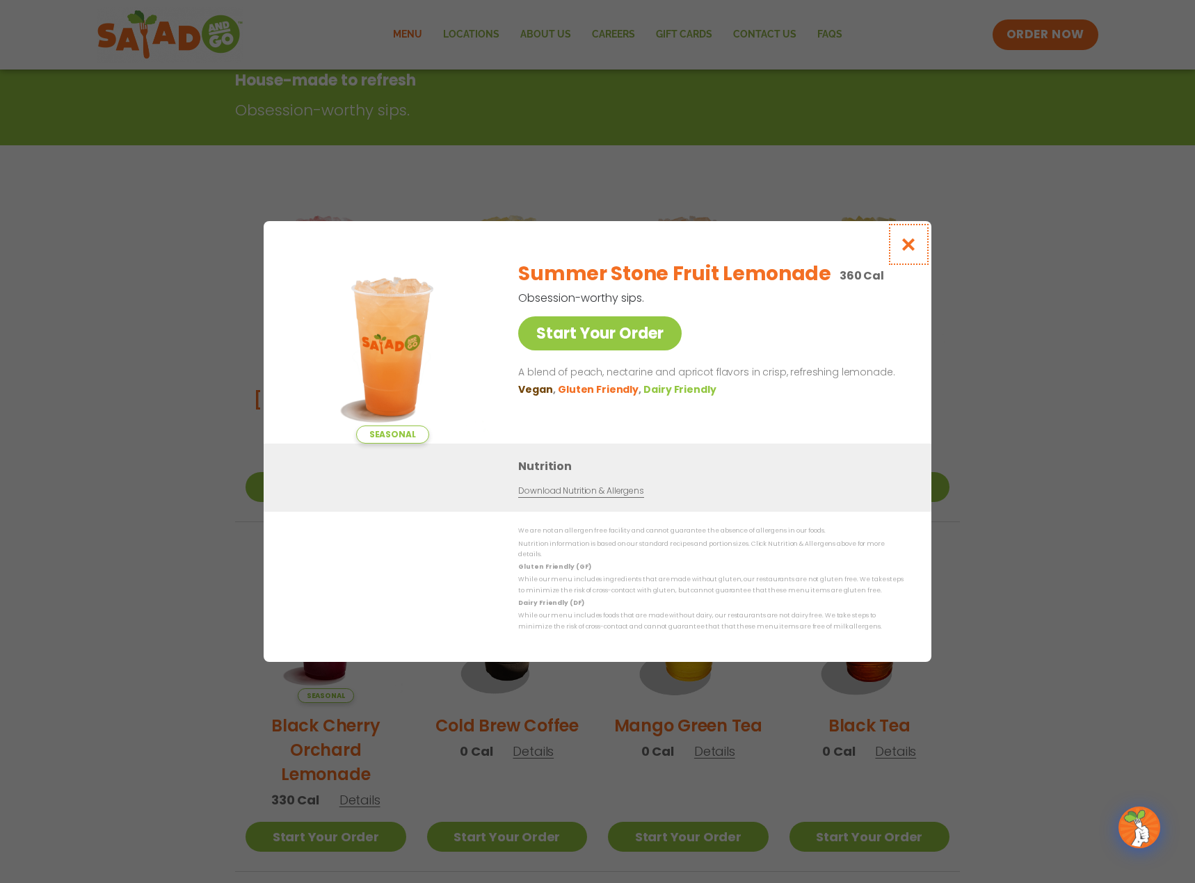
click at [900, 248] on button "Close modal" at bounding box center [908, 244] width 45 height 47
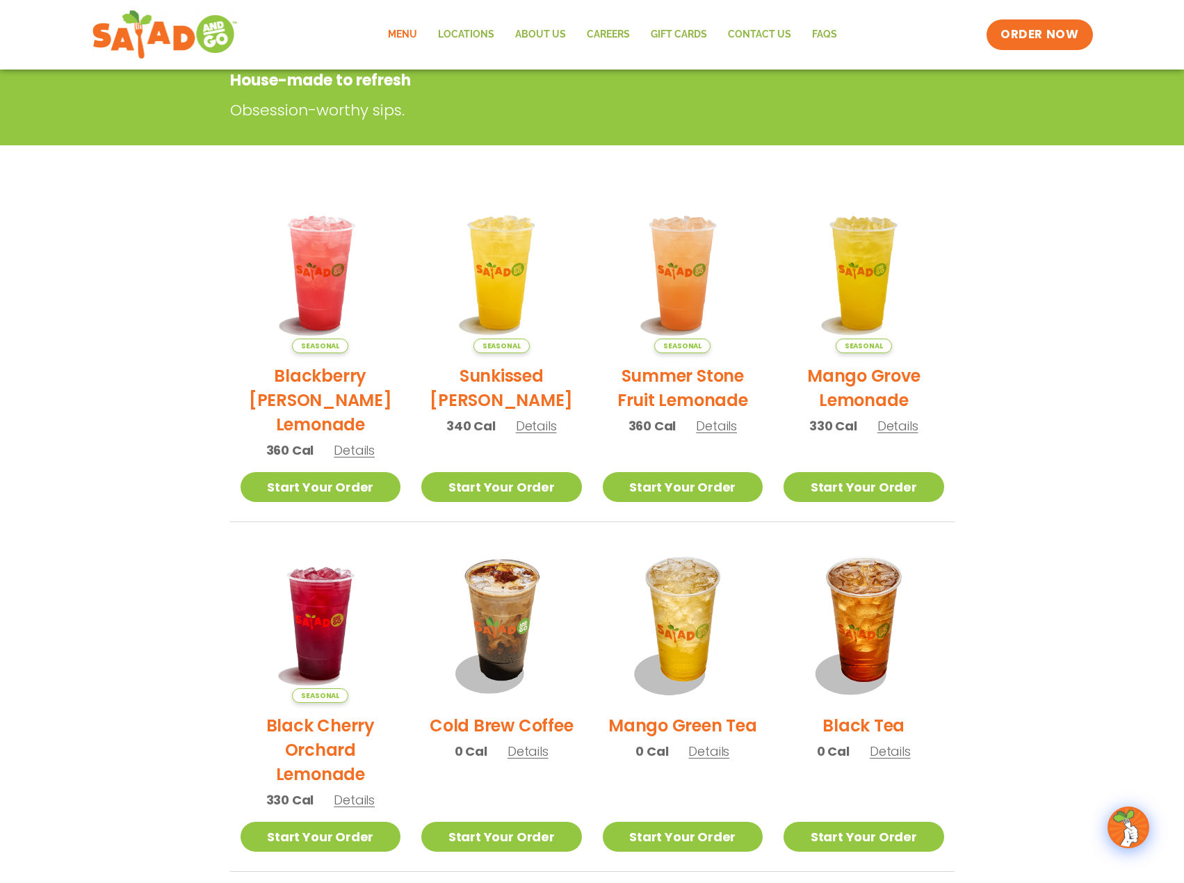
click at [857, 378] on h2 "Mango Grove Lemonade" at bounding box center [864, 388] width 161 height 49
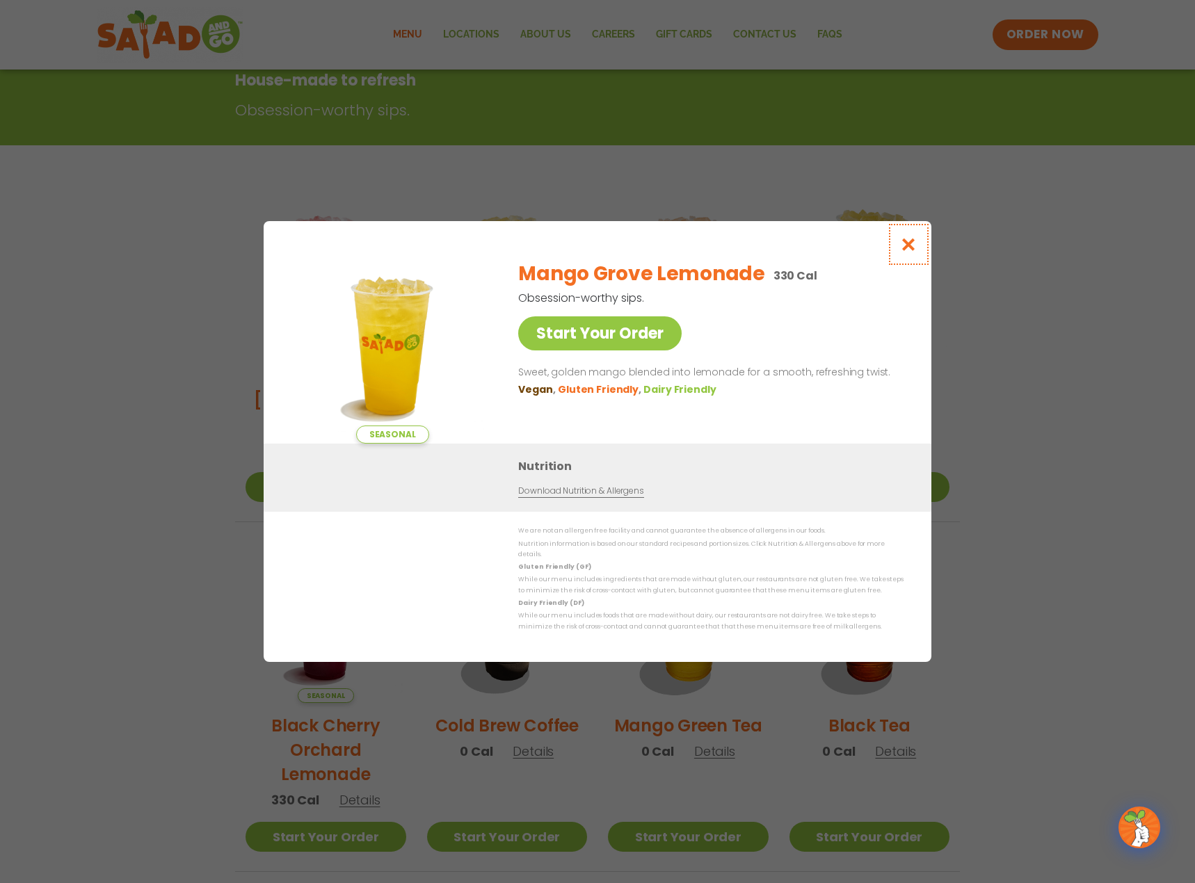
click at [900, 252] on button "Close modal" at bounding box center [908, 244] width 45 height 47
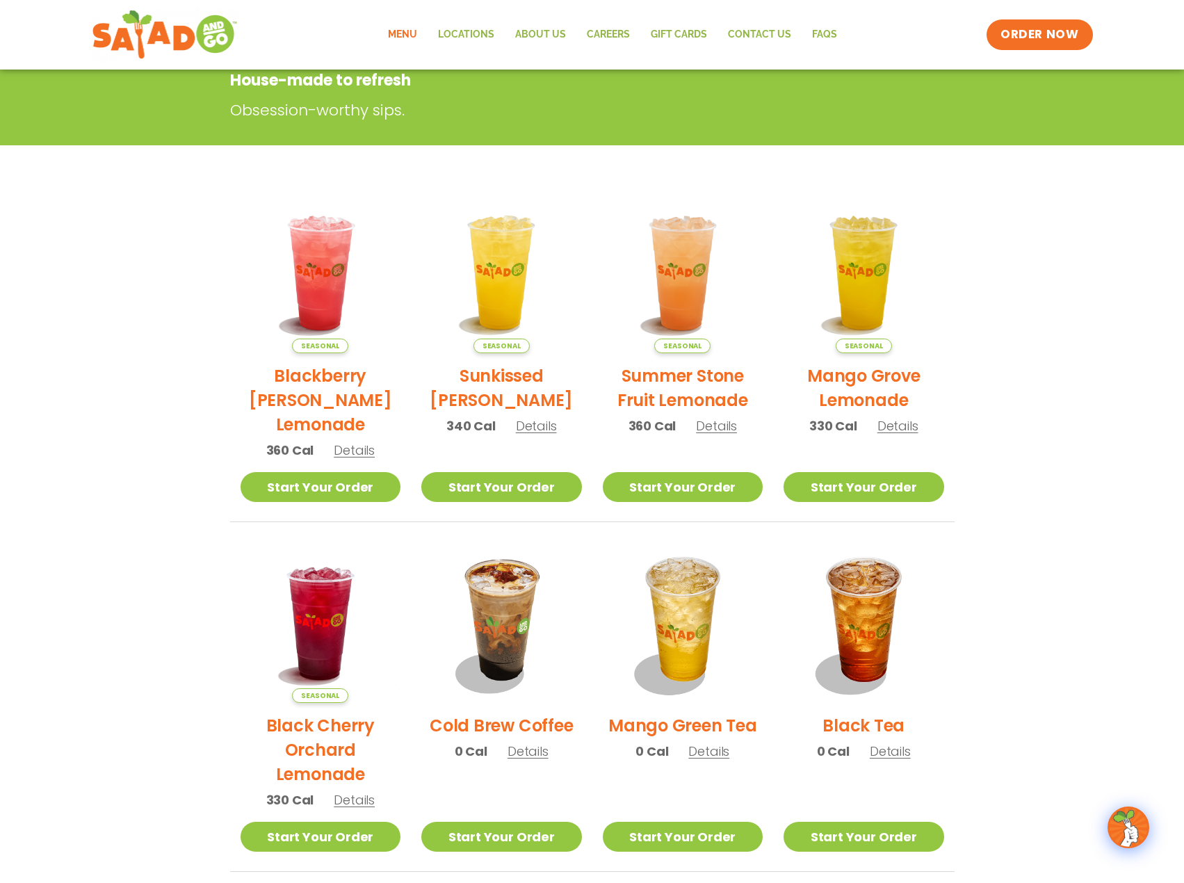
click at [328, 753] on h2 "Black Cherry Orchard Lemonade" at bounding box center [321, 750] width 161 height 73
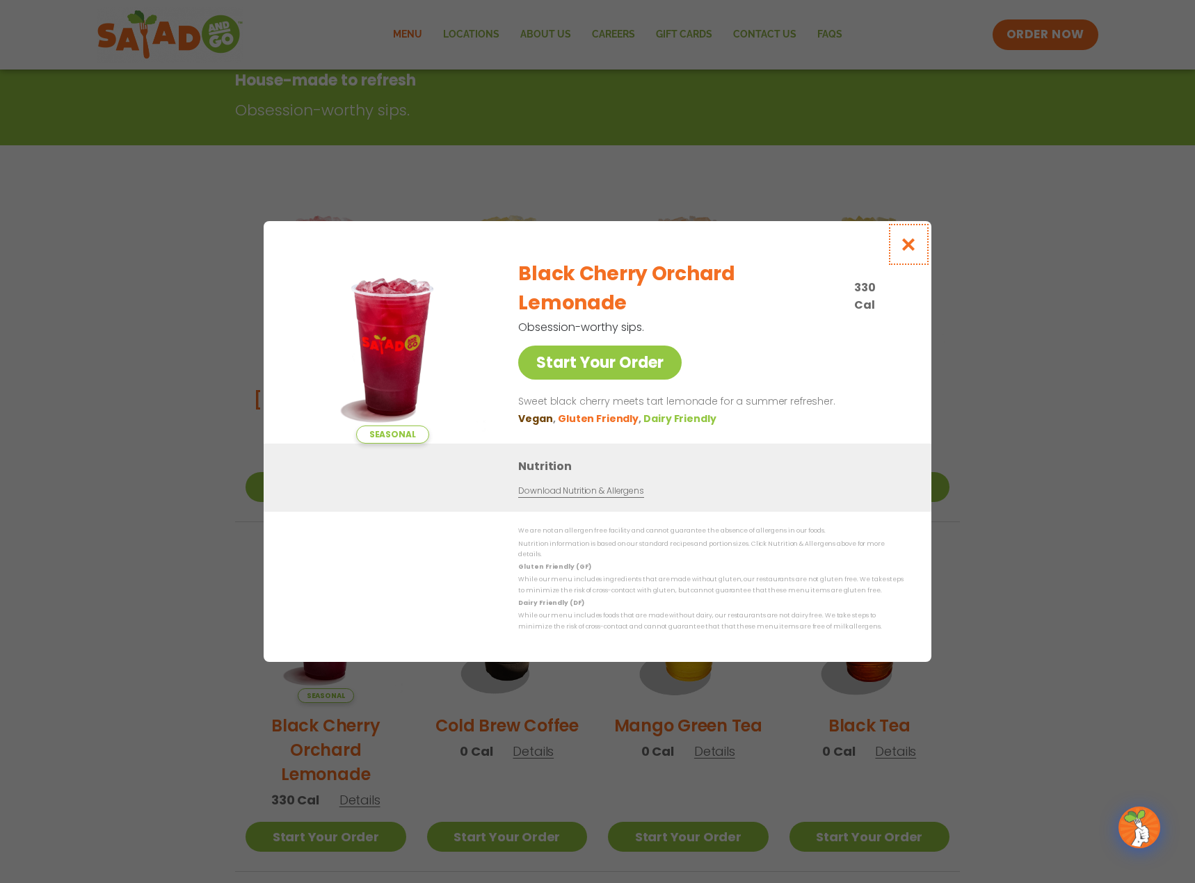
click at [901, 249] on icon "Close modal" at bounding box center [908, 244] width 17 height 15
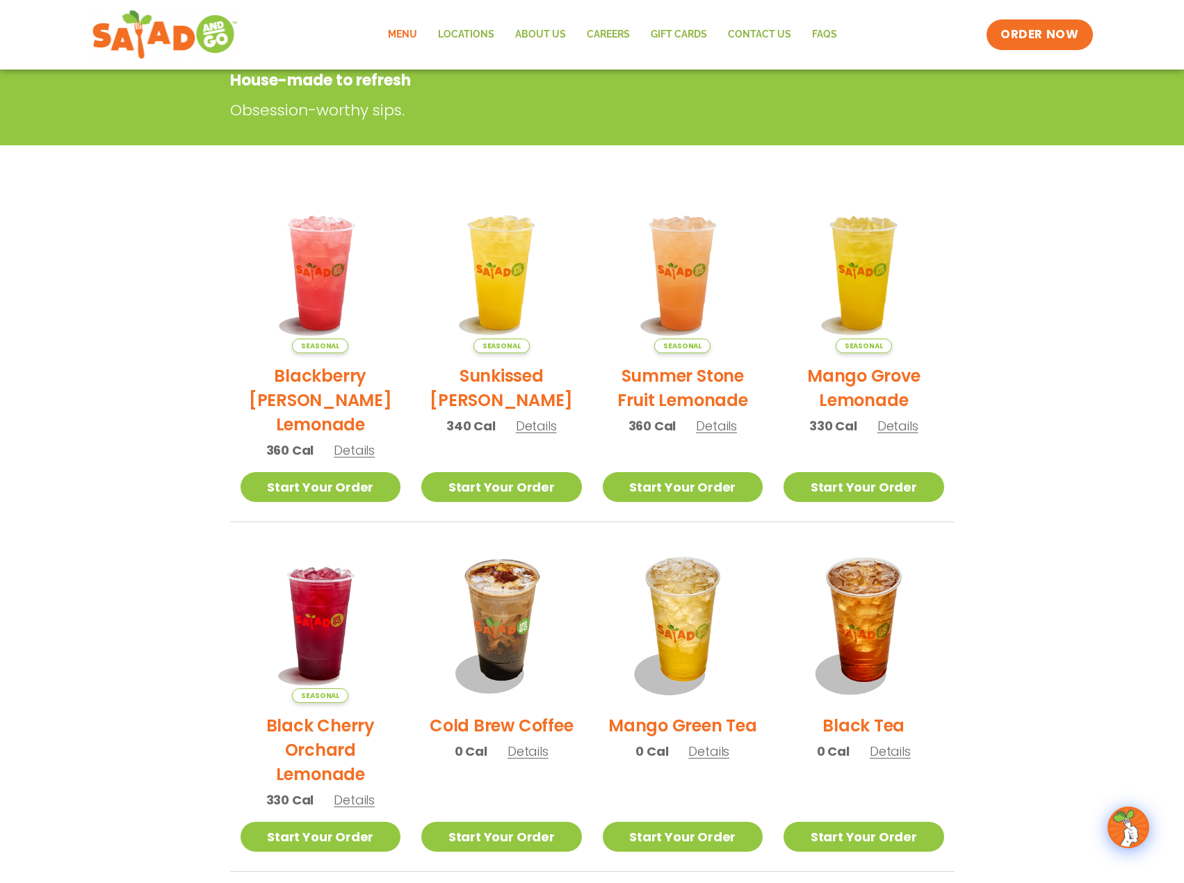
click at [316, 382] on h2 "Blackberry Bramble Lemonade" at bounding box center [321, 400] width 161 height 73
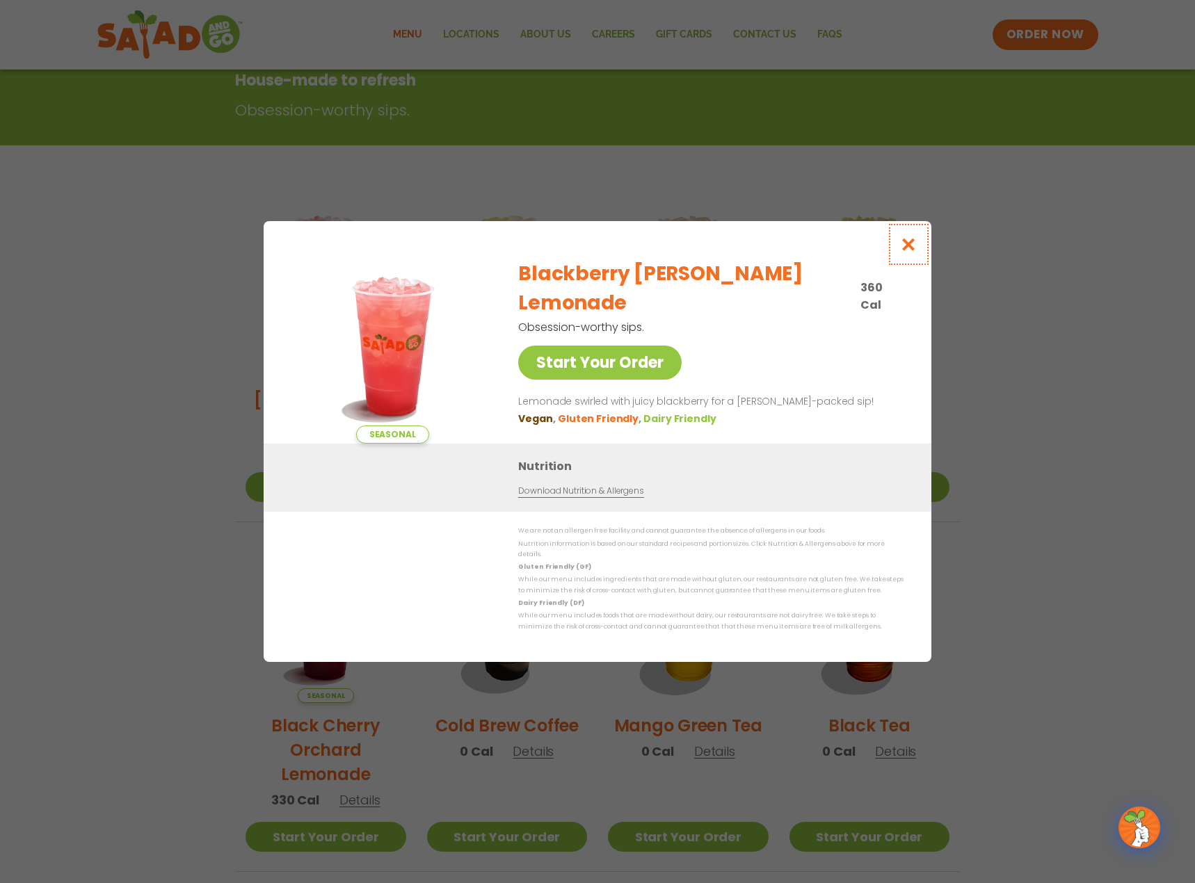
click at [903, 248] on icon "Close modal" at bounding box center [908, 244] width 17 height 15
